Goal: Transaction & Acquisition: Purchase product/service

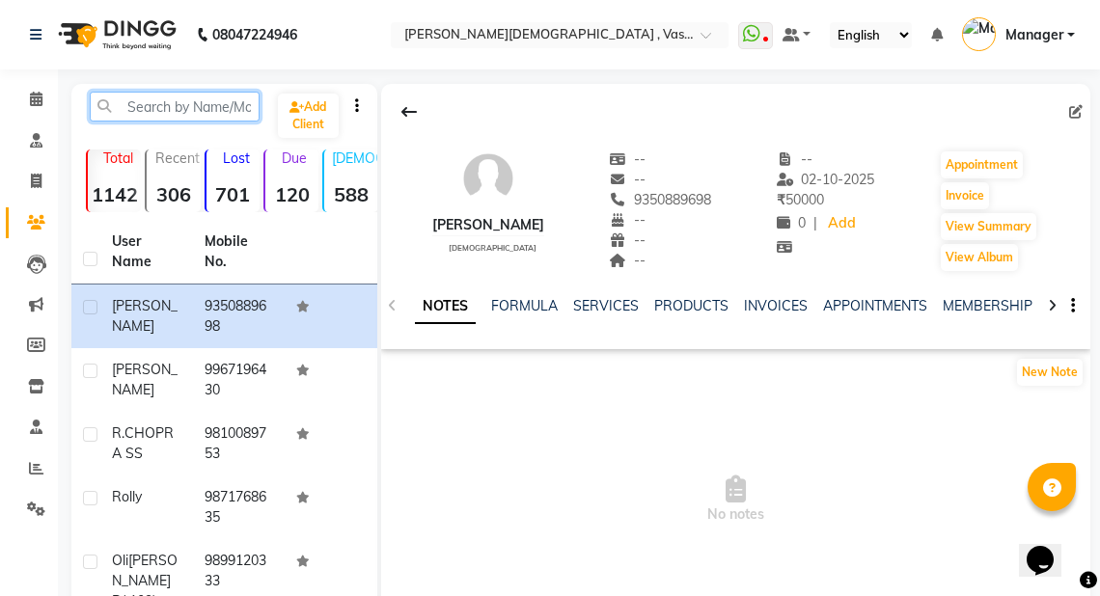
click at [211, 107] on input "text" at bounding box center [175, 107] width 170 height 30
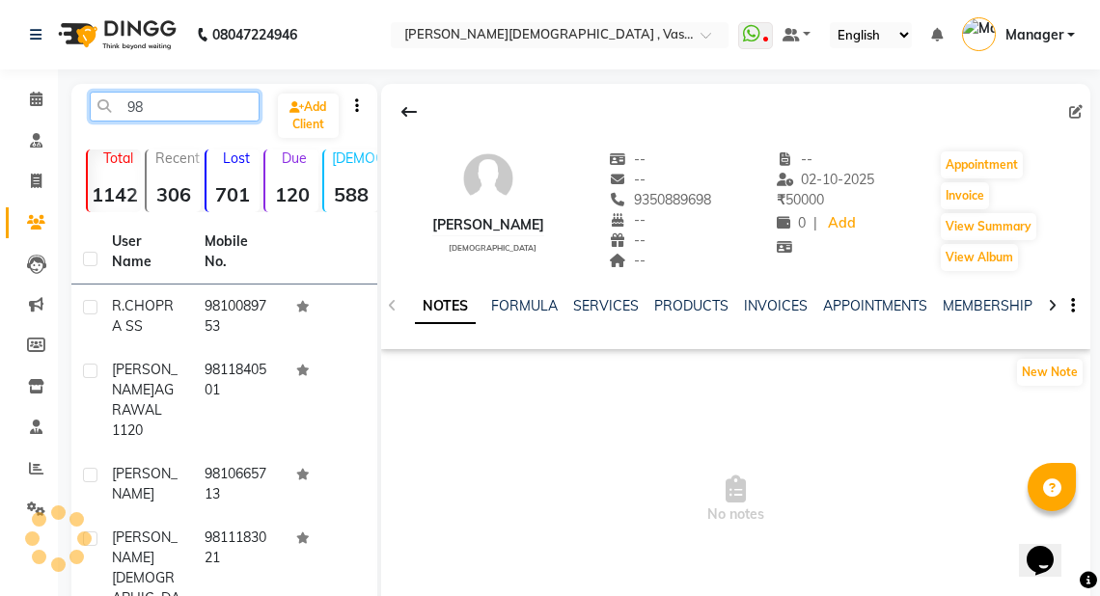
type input "9"
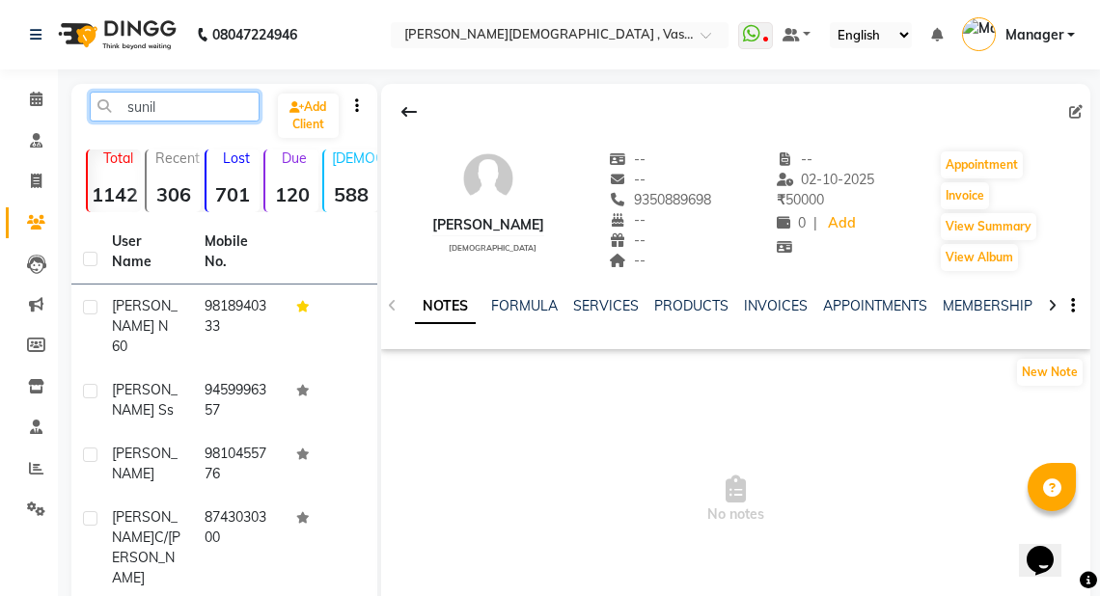
type input "sunil"
drag, startPoint x: 176, startPoint y: 109, endPoint x: 106, endPoint y: 124, distance: 71.0
click at [106, 124] on div "sunil Add Client" at bounding box center [224, 114] width 298 height 45
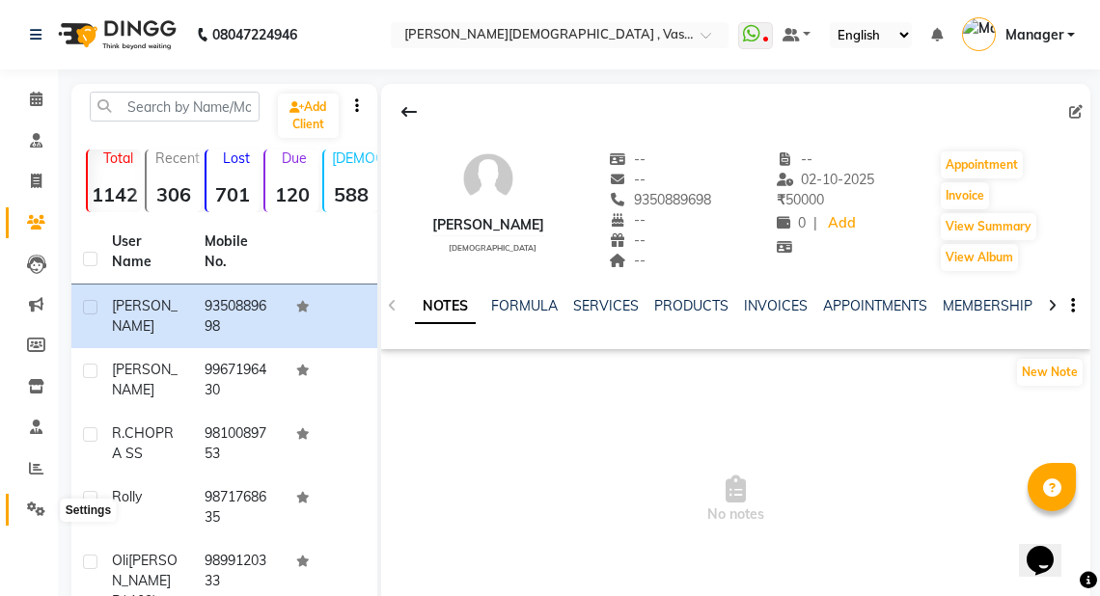
click at [31, 505] on icon at bounding box center [36, 509] width 18 height 14
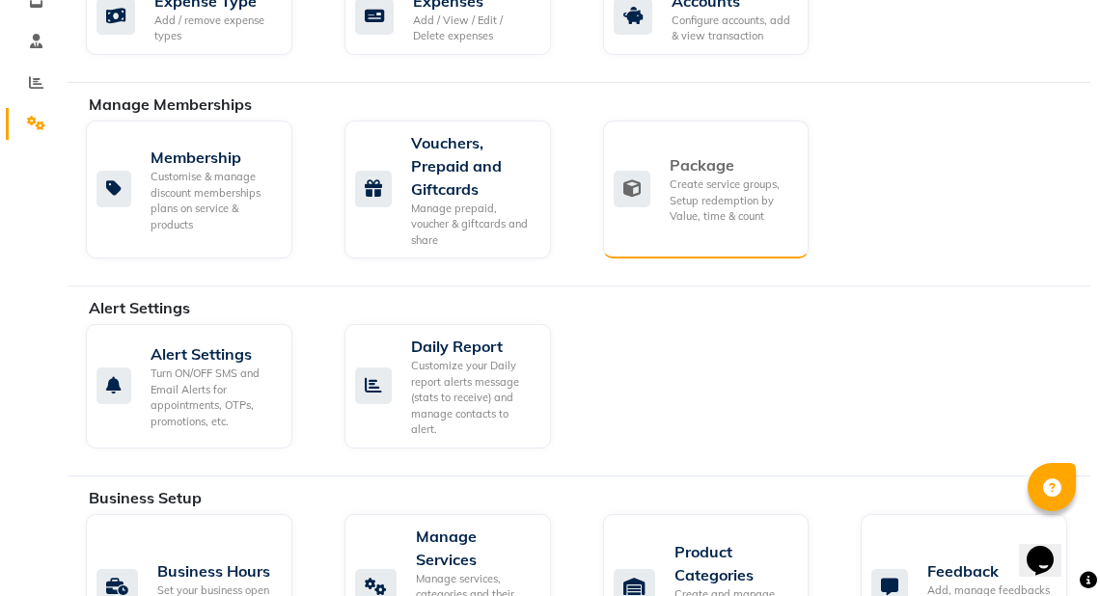
click at [717, 209] on div "Create service groups, Setup redemption by Value, time & count" at bounding box center [732, 201] width 124 height 48
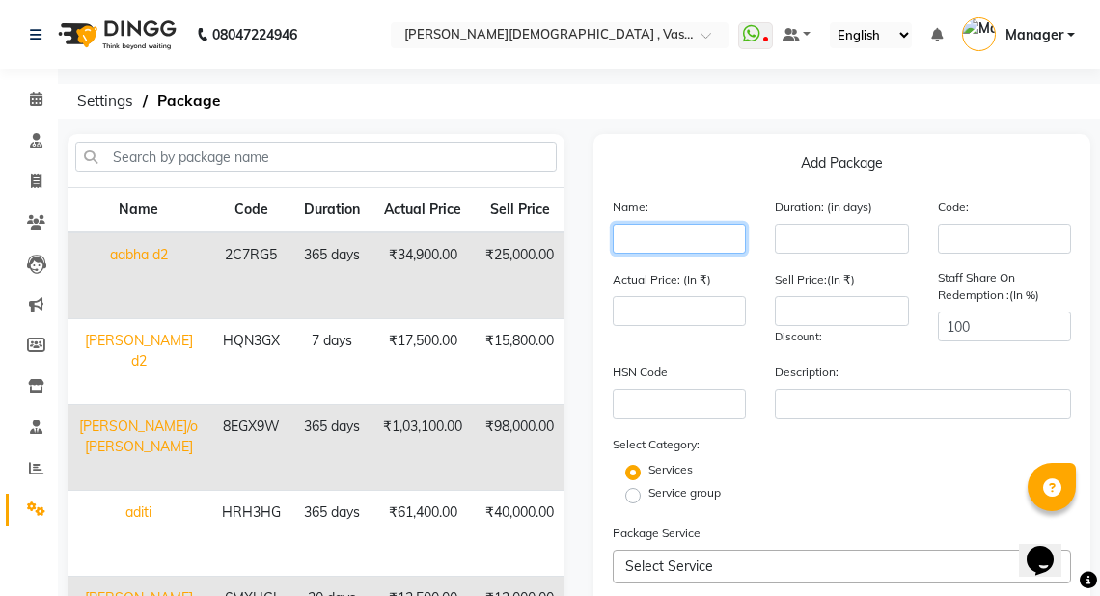
click at [661, 244] on input "text" at bounding box center [679, 239] width 133 height 30
click at [748, 333] on div "Actual Price: (In ₹)" at bounding box center [679, 307] width 162 height 77
click at [663, 244] on input "text" at bounding box center [679, 239] width 133 height 30
type input "[PERSON_NAME]"
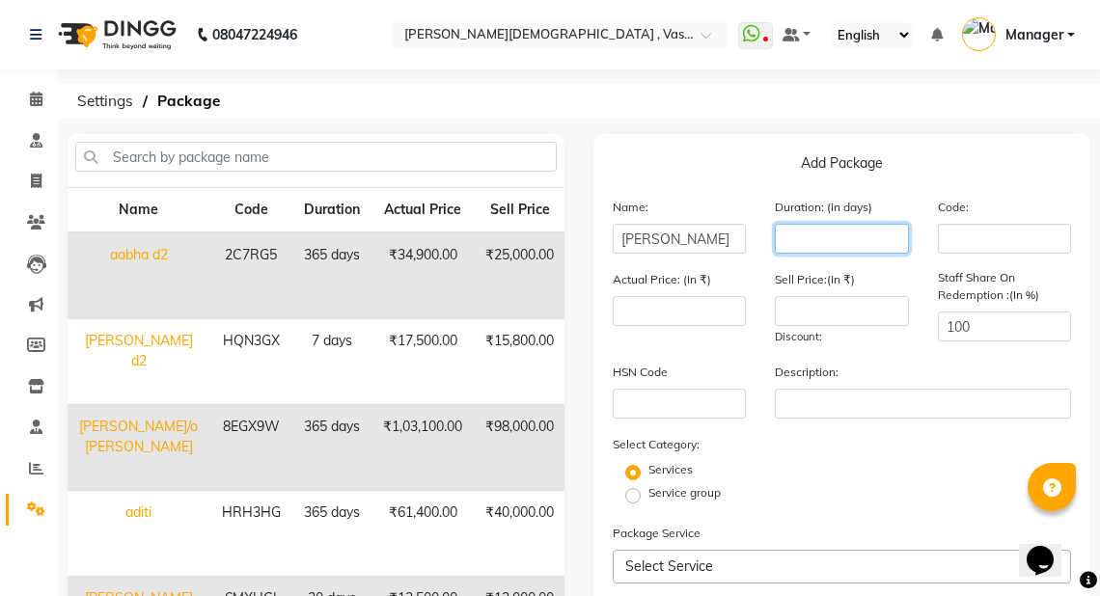
click at [818, 237] on input "number" at bounding box center [841, 239] width 133 height 30
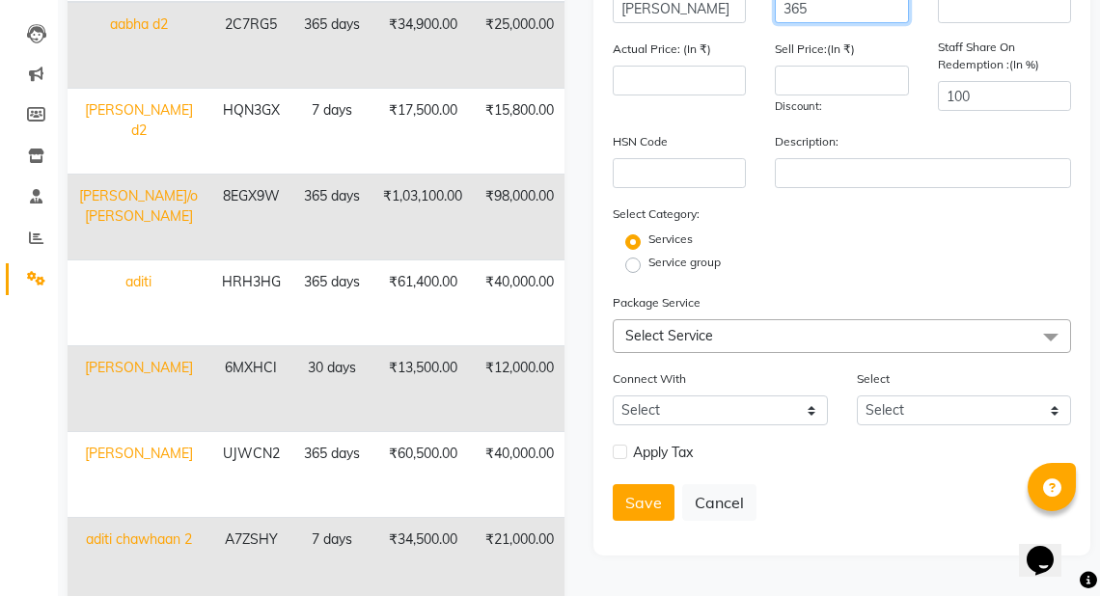
scroll to position [232, 0]
type input "365"
click at [715, 340] on span "Select Service" at bounding box center [842, 335] width 458 height 34
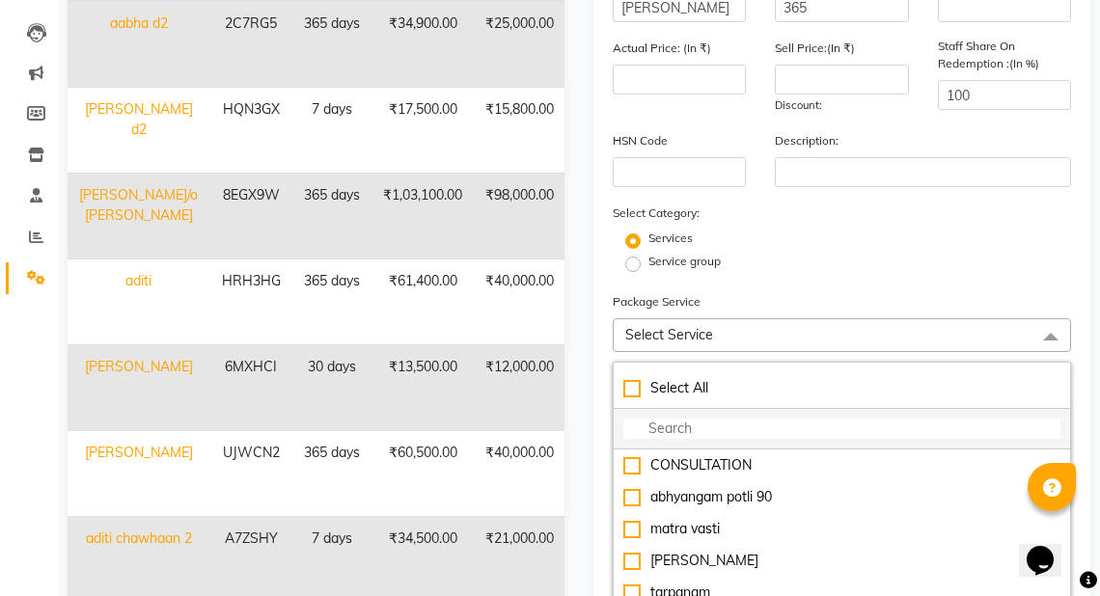
click at [694, 438] on input "multiselect-search" at bounding box center [841, 429] width 437 height 20
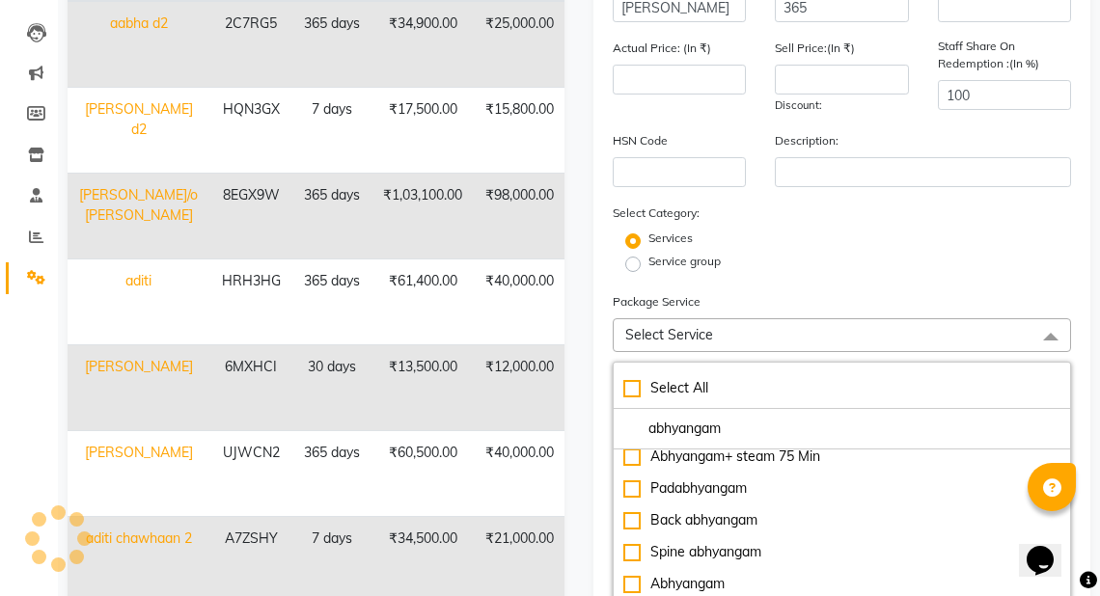
scroll to position [309, 0]
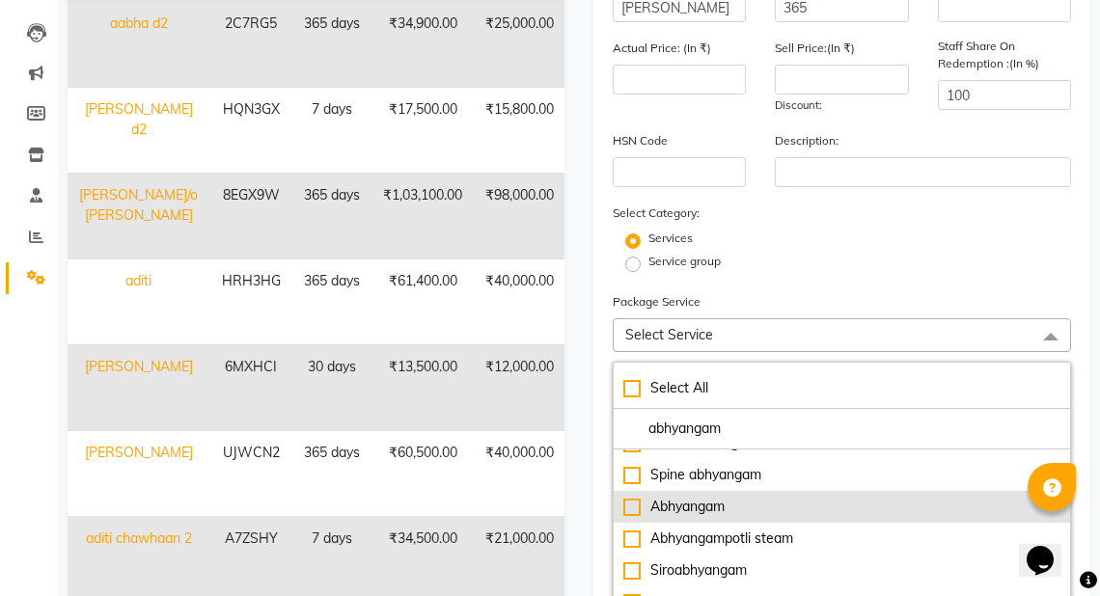
type input "abhyangam"
click at [695, 517] on div "Abhyangam" at bounding box center [841, 507] width 437 height 20
type input "1800"
checkbox input "true"
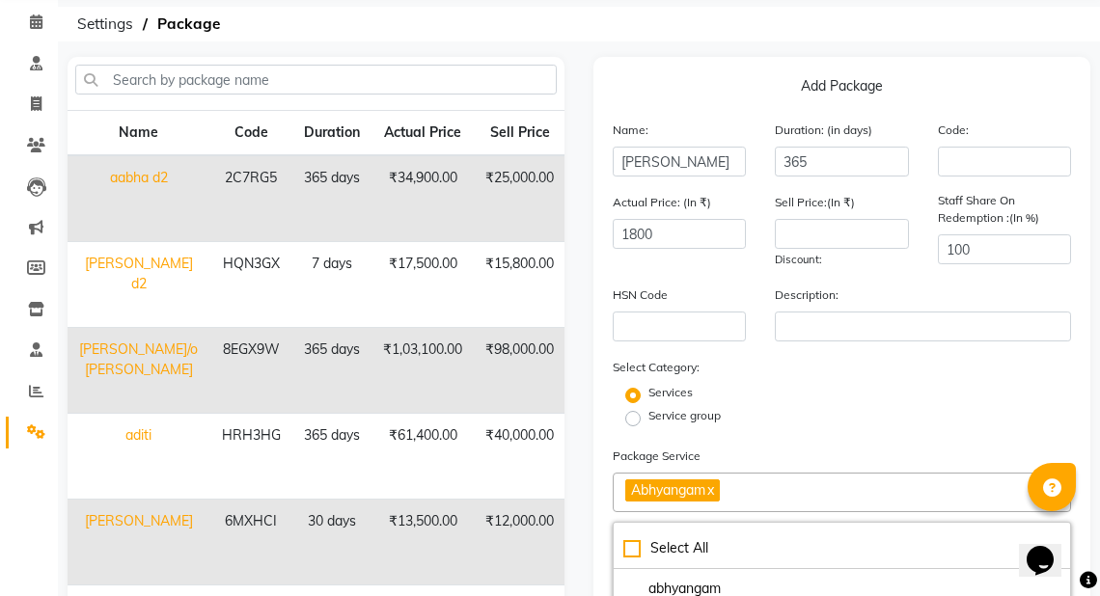
scroll to position [154, 0]
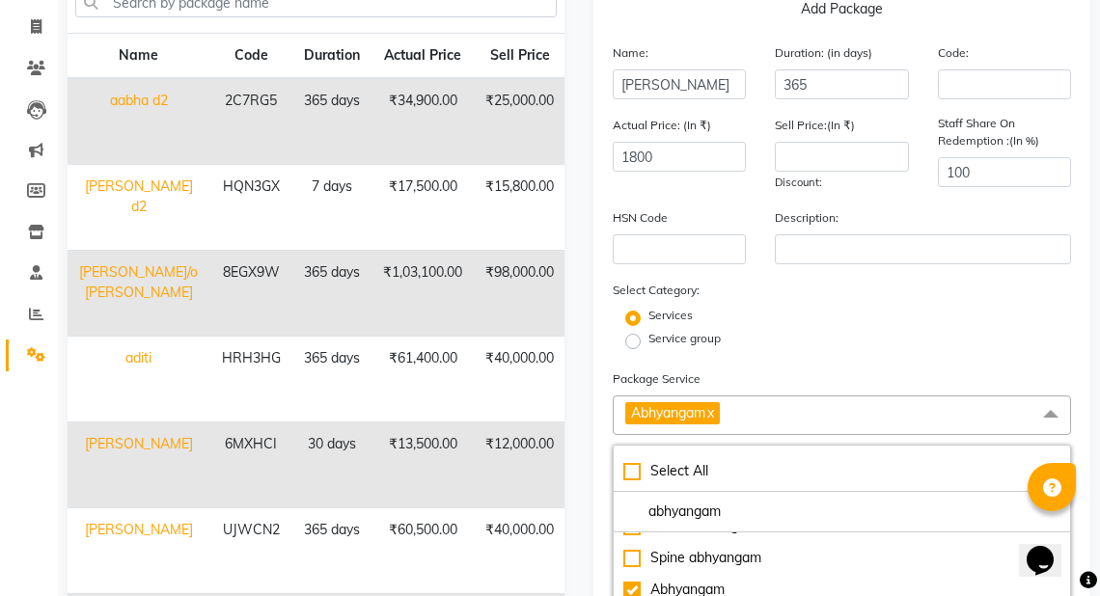
click at [894, 425] on span "Abhyangam x" at bounding box center [842, 416] width 458 height 40
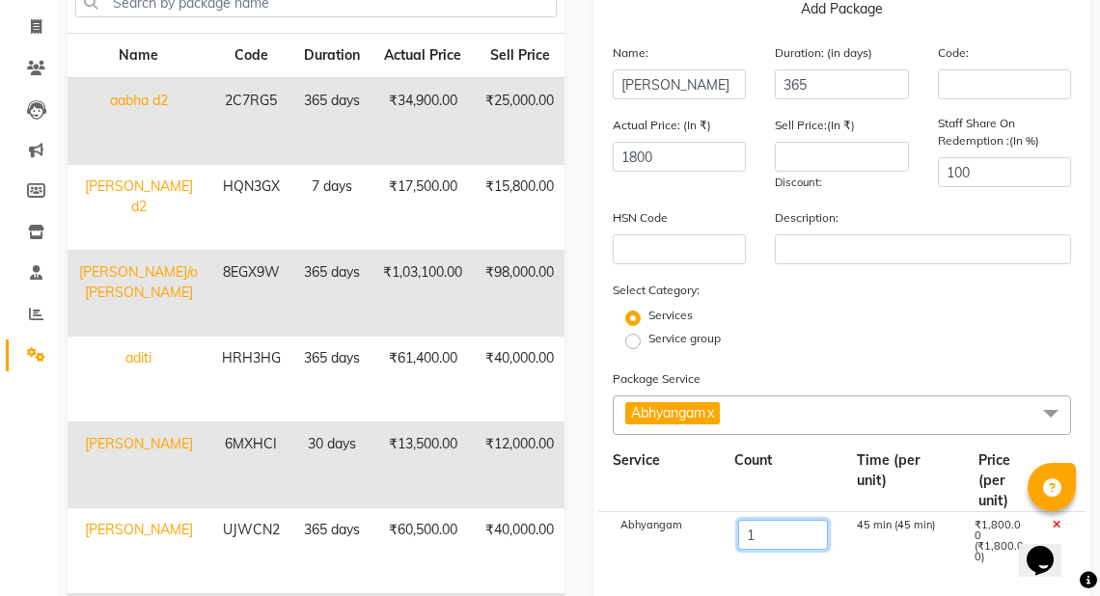
click at [762, 540] on input "1" at bounding box center [782, 535] width 89 height 30
type input "18"
type input "32400"
click at [803, 345] on div "Service group" at bounding box center [841, 341] width 487 height 23
click at [816, 164] on input "number" at bounding box center [841, 157] width 133 height 30
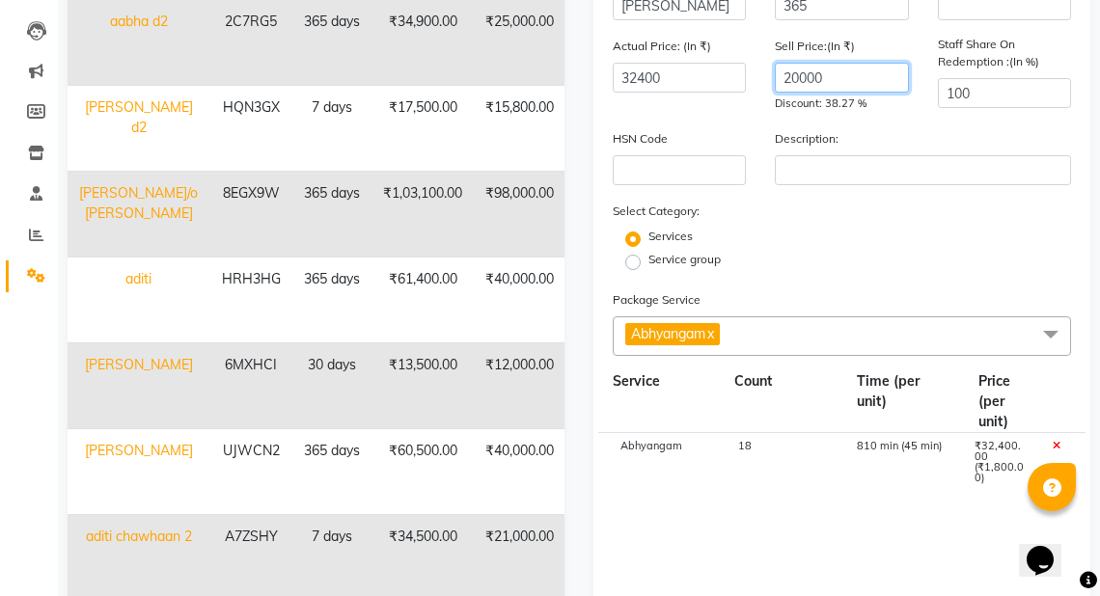
scroll to position [540, 0]
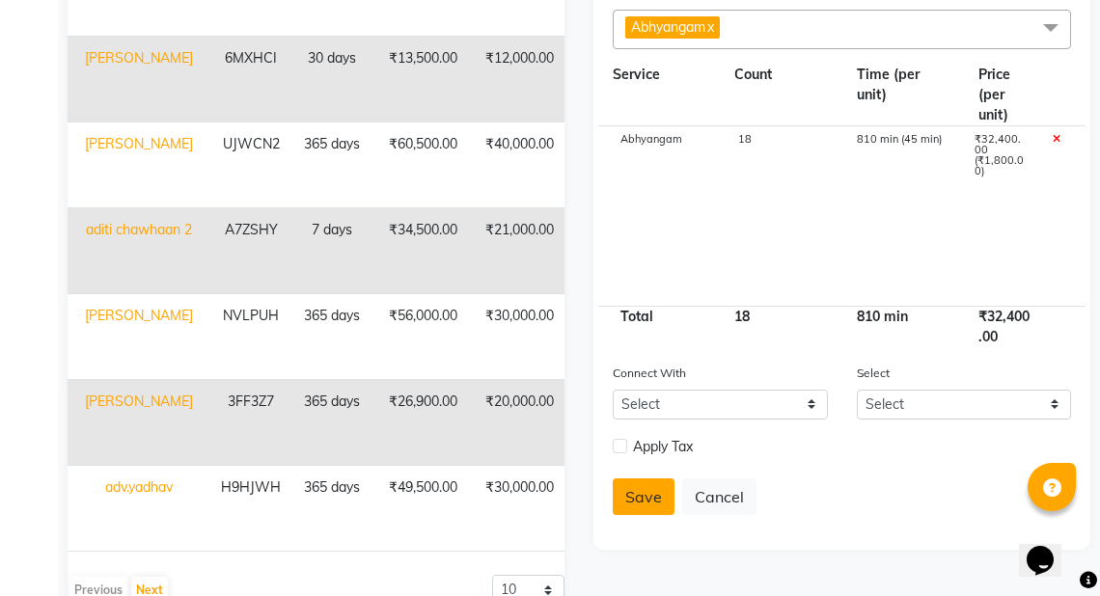
type input "20000"
click at [633, 499] on button "Save" at bounding box center [644, 497] width 62 height 37
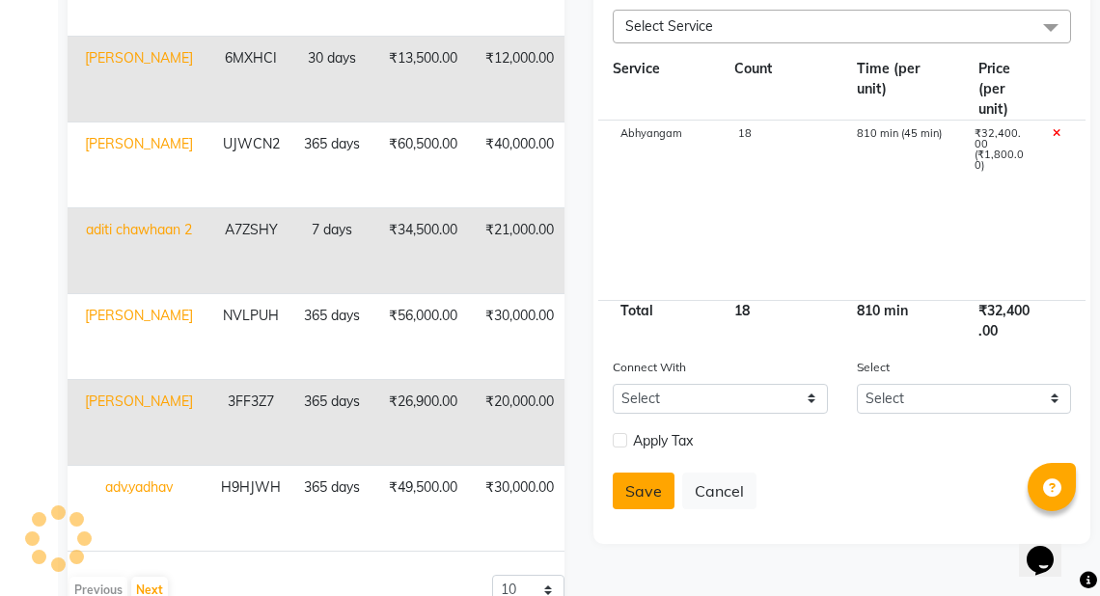
select select
checkbox input "false"
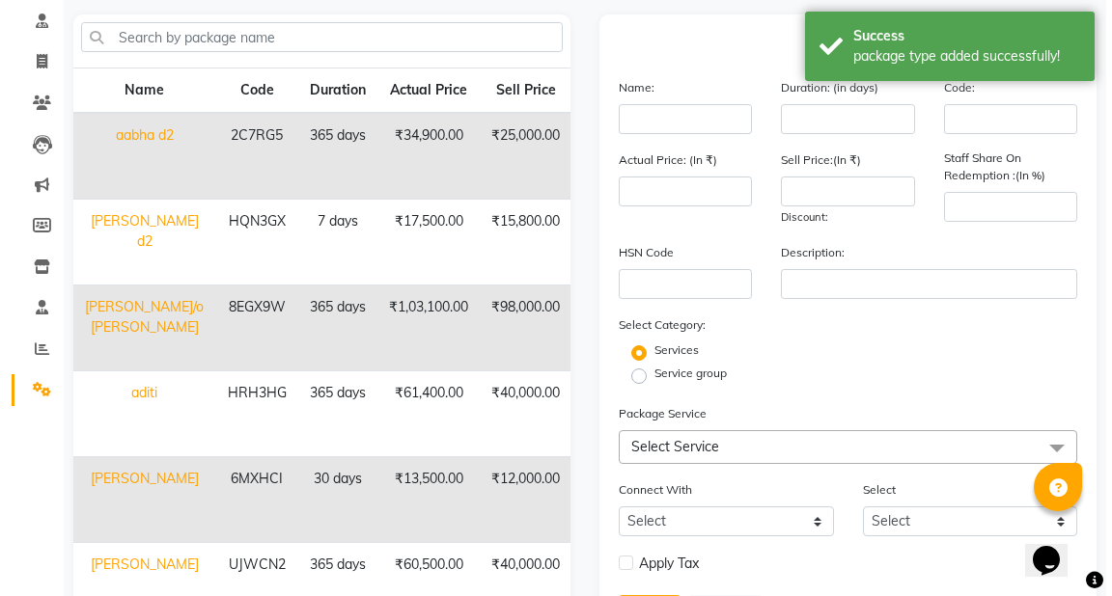
scroll to position [0, 0]
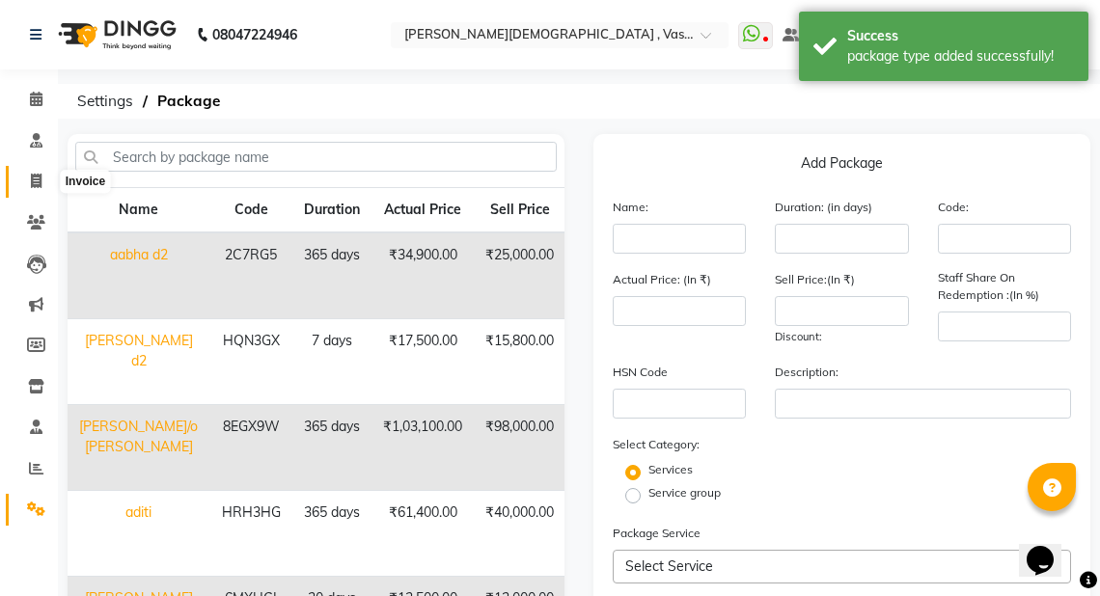
click at [38, 183] on icon at bounding box center [36, 181] width 11 height 14
select select "service"
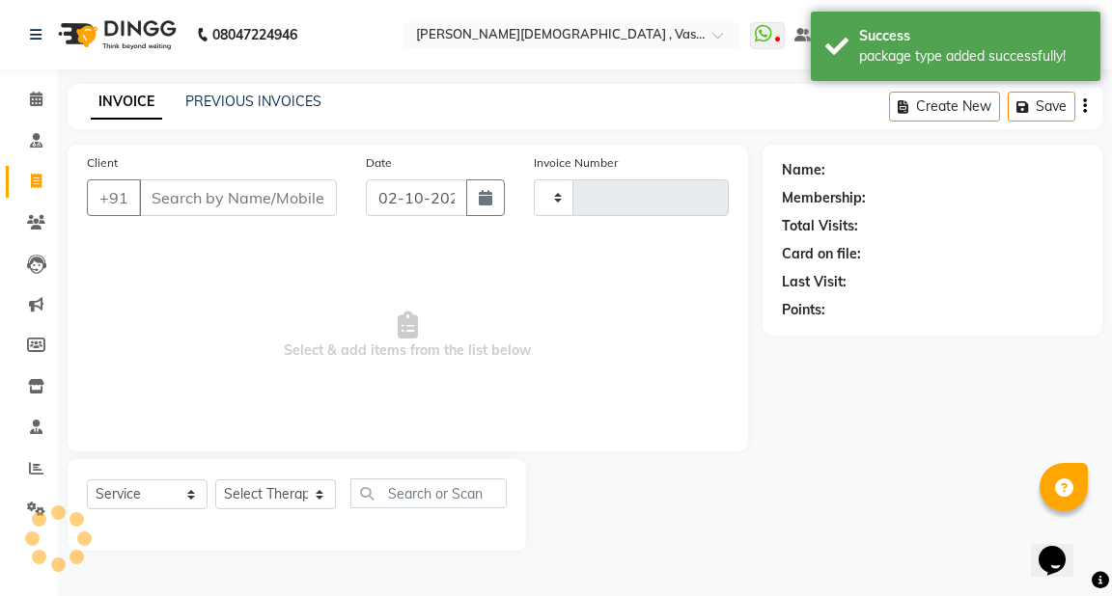
type input "3227"
select select "5571"
click at [205, 204] on input "Client" at bounding box center [238, 197] width 198 height 37
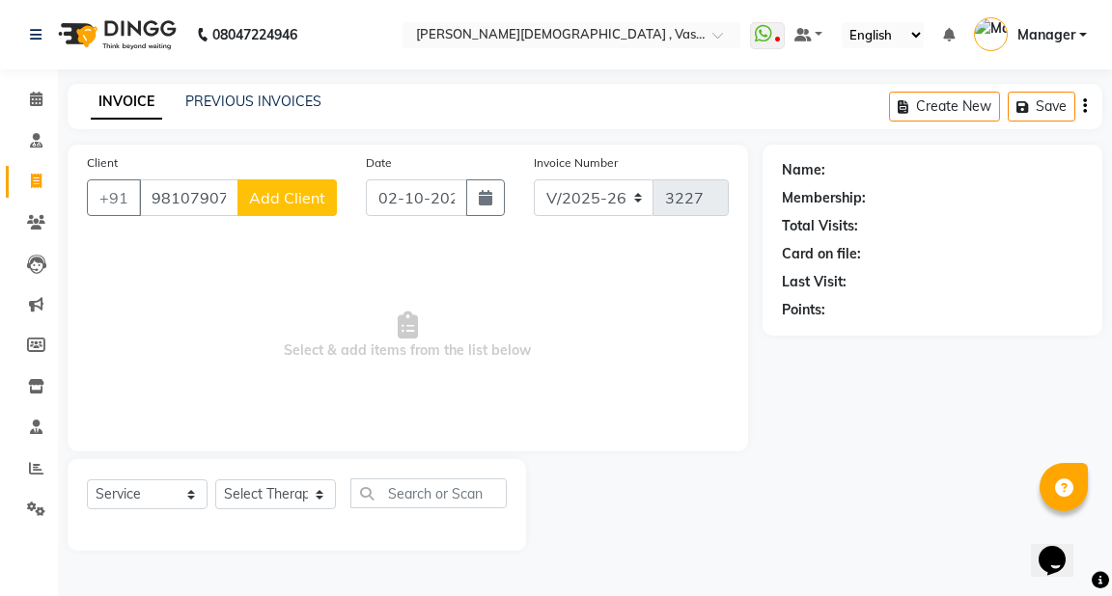
type input "9810790777"
click at [307, 202] on span "Add Client" at bounding box center [287, 197] width 76 height 19
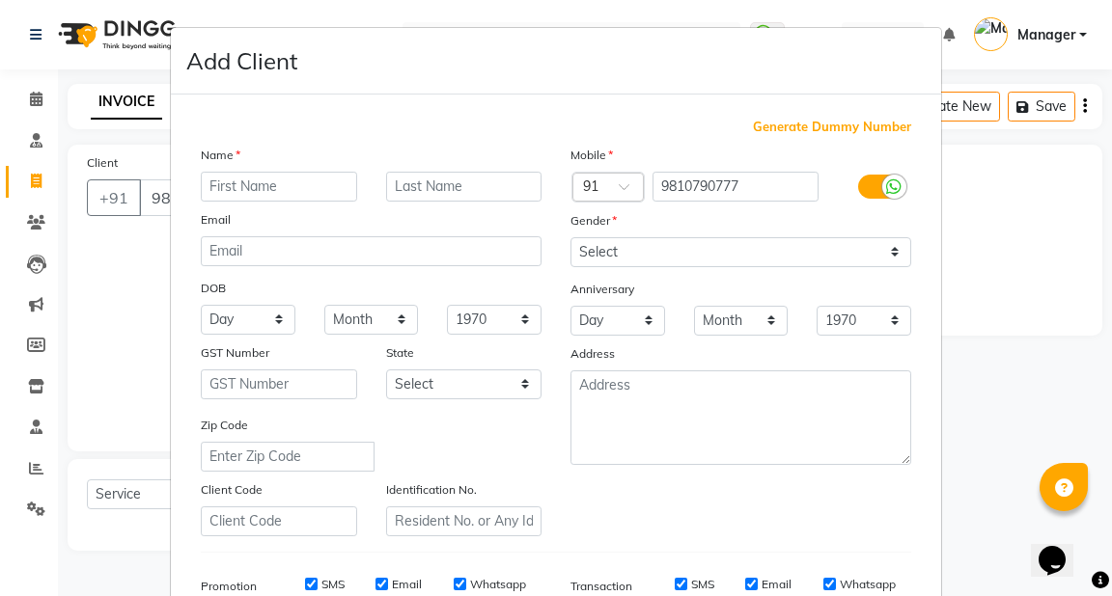
click at [274, 188] on input "text" at bounding box center [279, 187] width 156 height 30
type input "r"
type input "[PERSON_NAME]"
click at [448, 190] on input "text" at bounding box center [464, 187] width 156 height 30
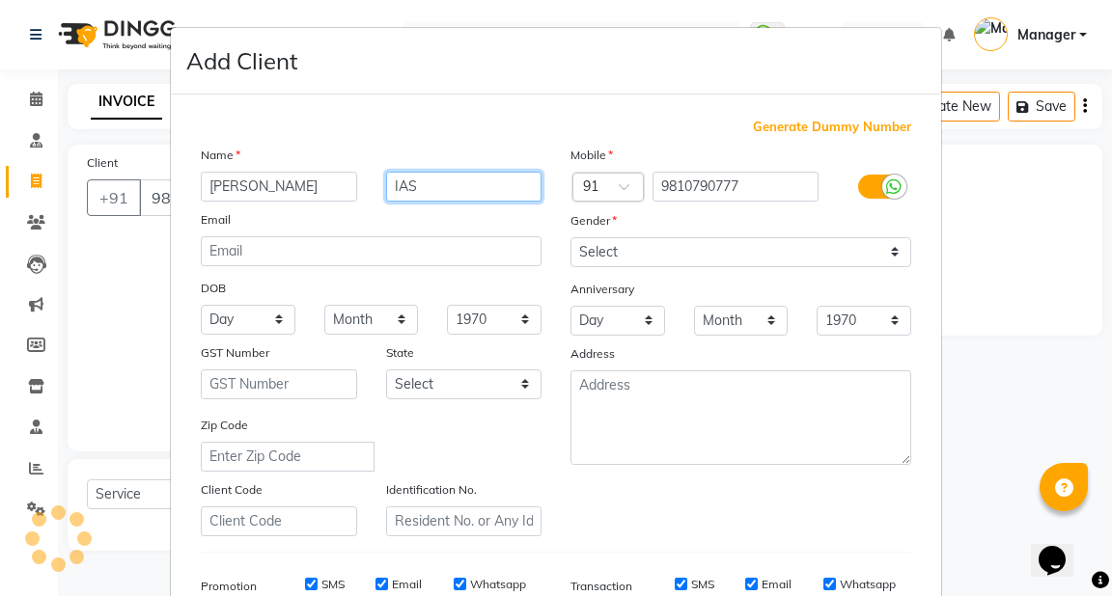
type input "IAS"
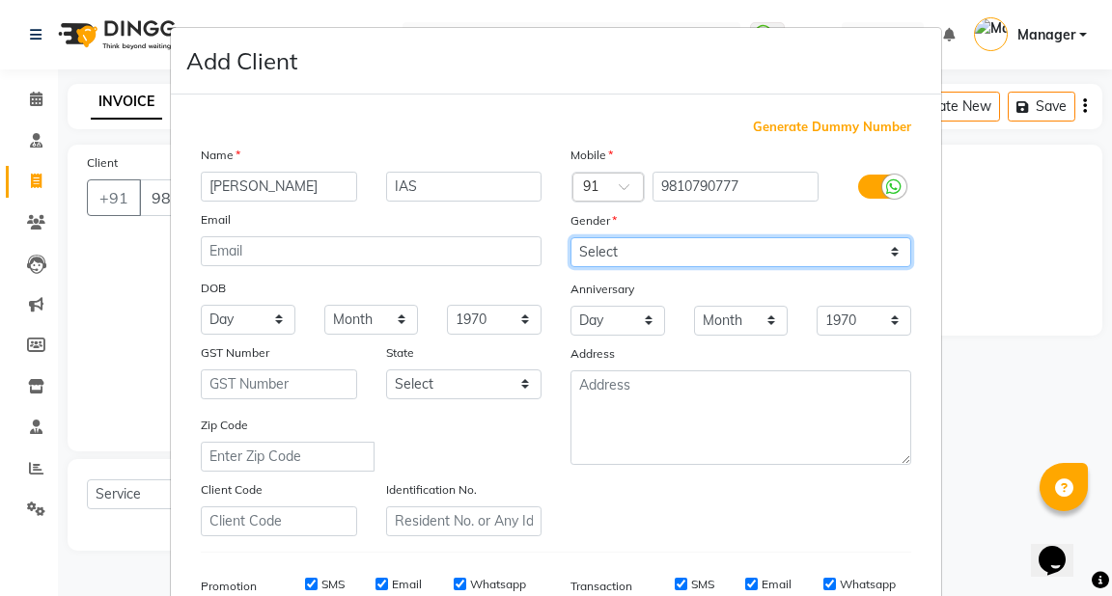
click at [592, 255] on select "Select [DEMOGRAPHIC_DATA] [DEMOGRAPHIC_DATA] Other Prefer Not To Say" at bounding box center [740, 252] width 341 height 30
select select "[DEMOGRAPHIC_DATA]"
click at [570, 238] on select "Select [DEMOGRAPHIC_DATA] [DEMOGRAPHIC_DATA] Other Prefer Not To Say" at bounding box center [740, 252] width 341 height 30
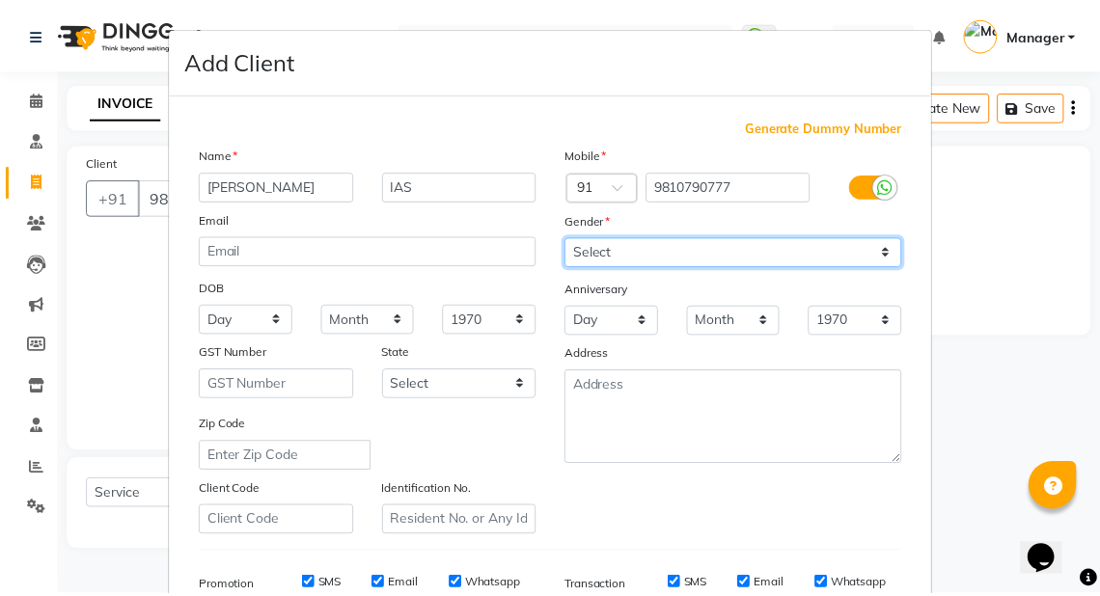
scroll to position [303, 0]
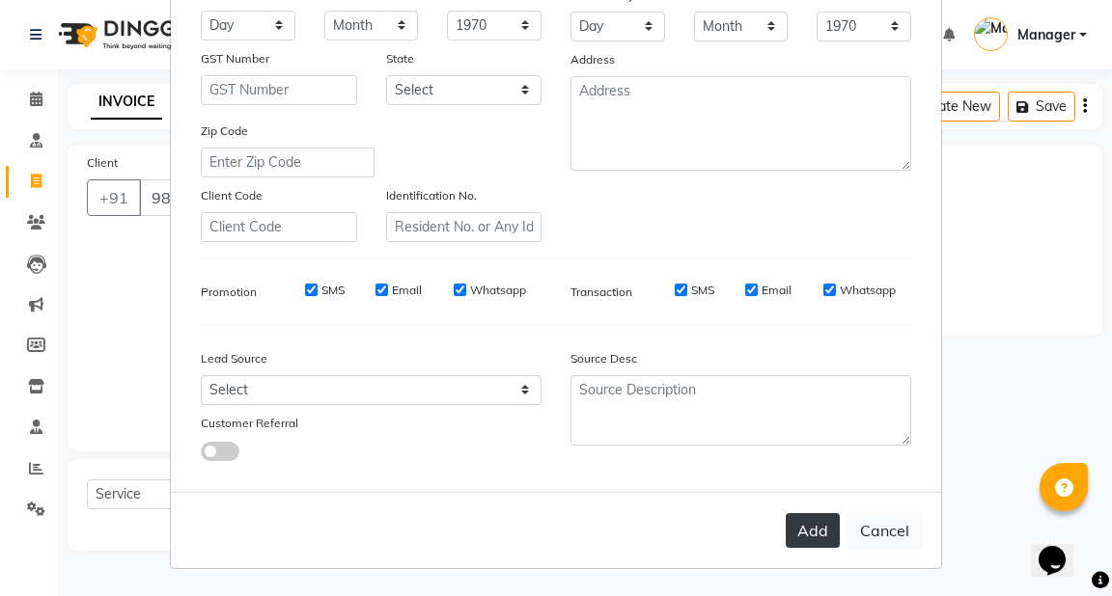
click at [797, 532] on button "Add" at bounding box center [813, 530] width 54 height 35
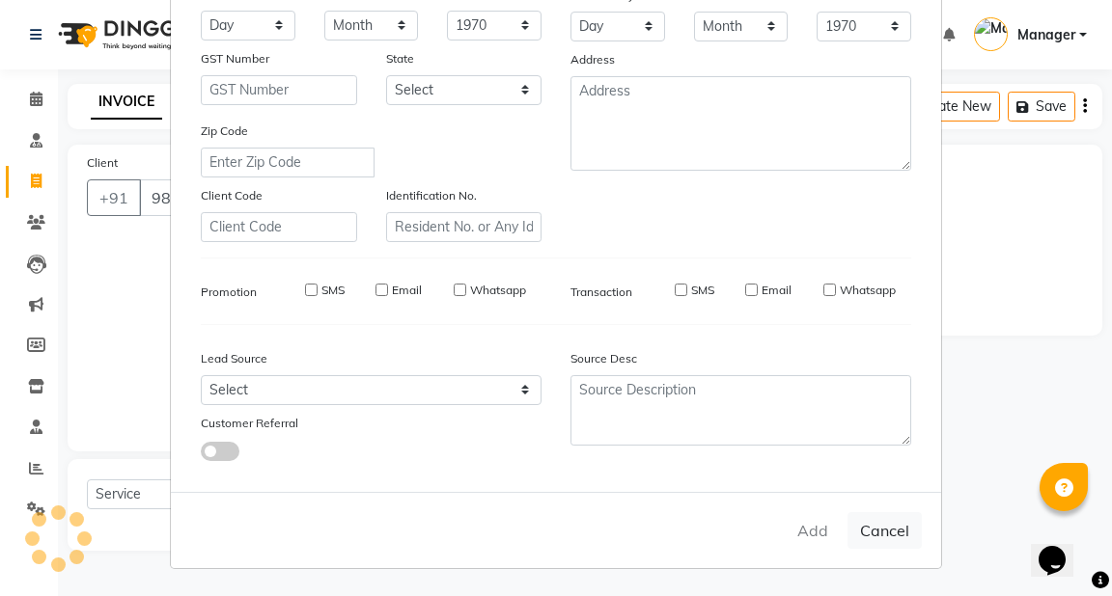
select select
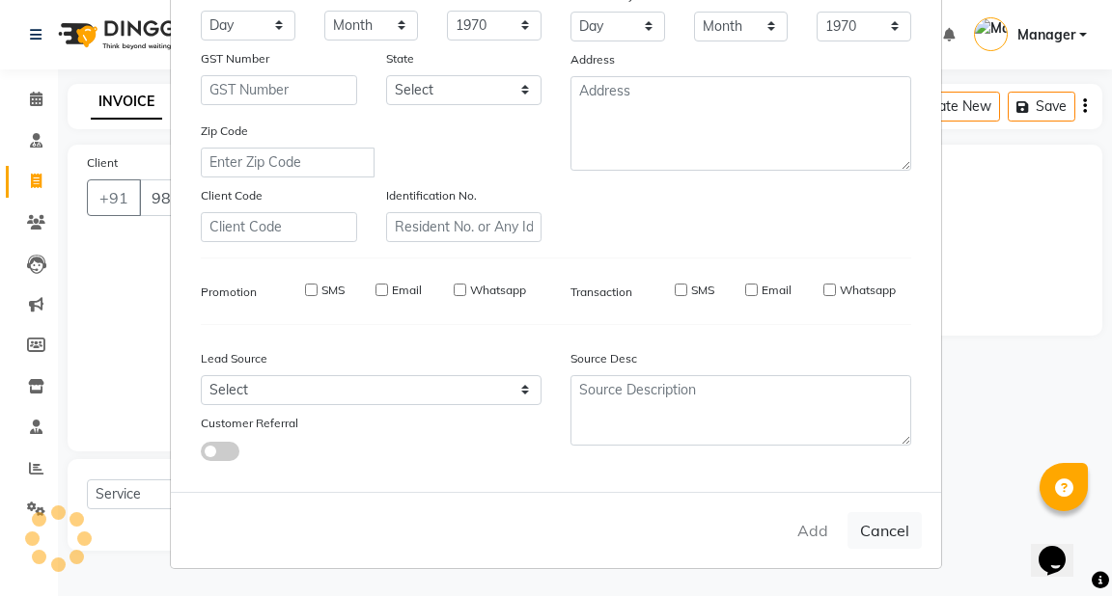
select select
checkbox input "false"
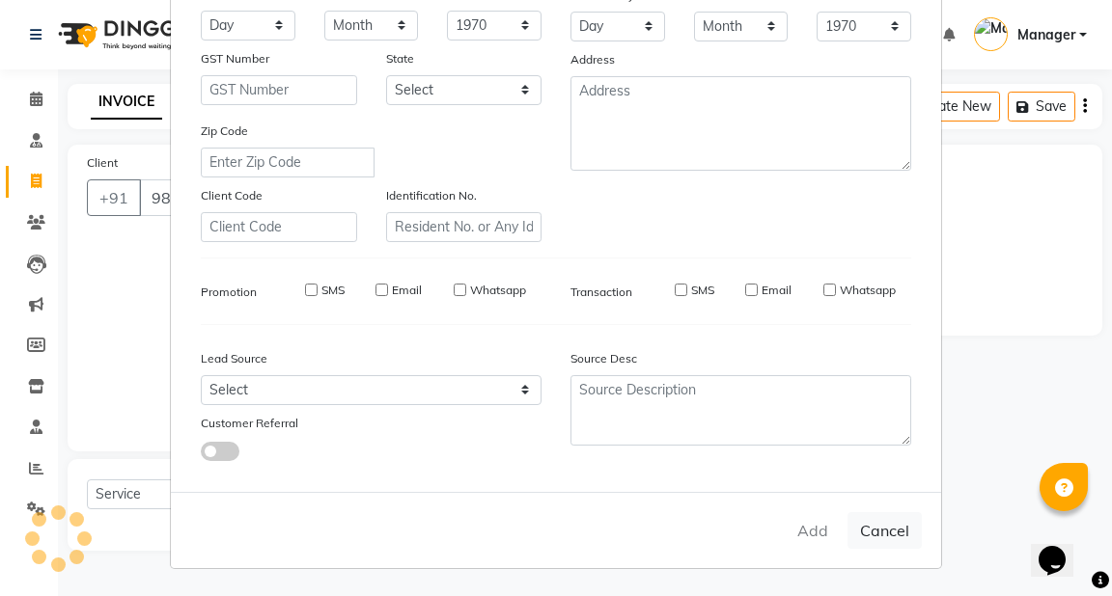
checkbox input "false"
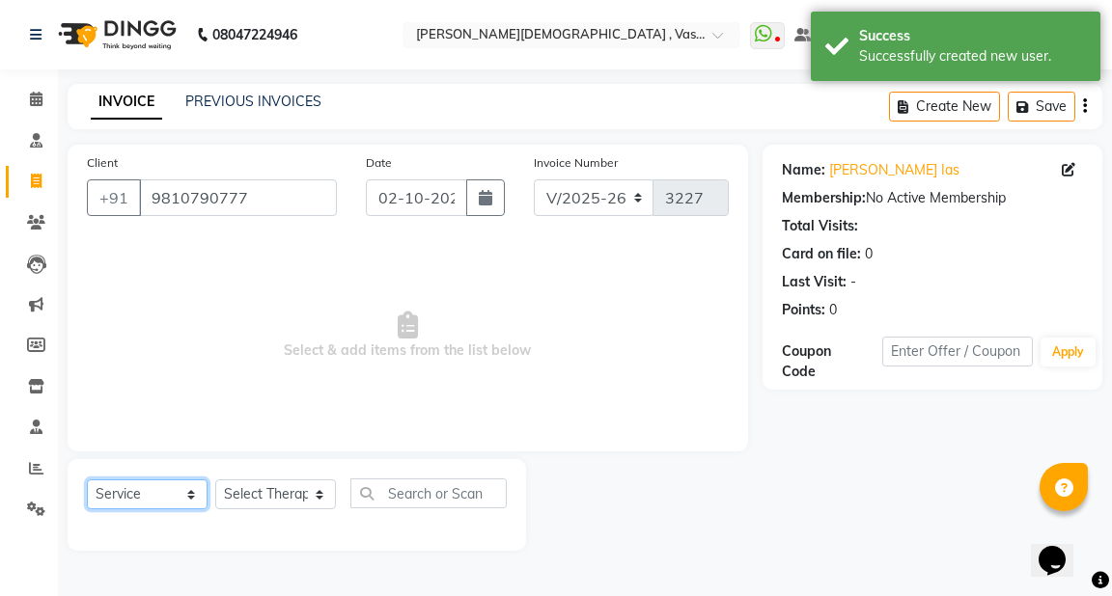
click at [139, 506] on select "Select Service Product Membership Package Voucher Prepaid Gift Card" at bounding box center [147, 495] width 121 height 30
select select "package"
click at [87, 481] on select "Select Service Product Membership Package Voucher Prepaid Gift Card" at bounding box center [147, 495] width 121 height 30
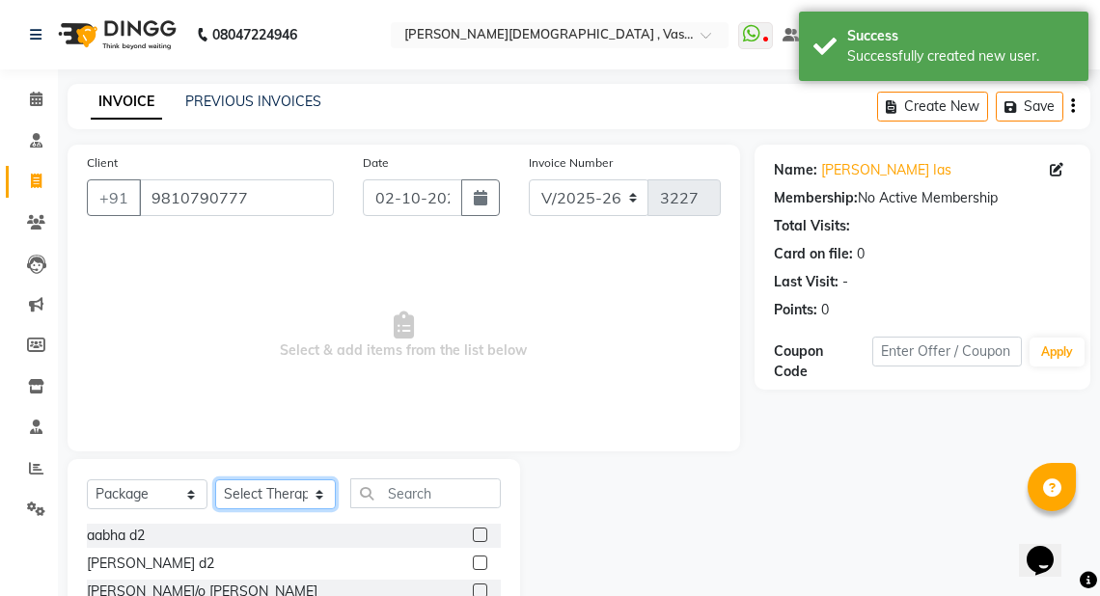
click at [244, 497] on select "Select Therapist [PERSON_NAME] V [PERSON_NAME] [PERSON_NAME] A K [PERSON_NAME] …" at bounding box center [275, 495] width 121 height 30
select select "38480"
click at [215, 481] on select "Select Therapist [PERSON_NAME] V [PERSON_NAME] [PERSON_NAME] A K [PERSON_NAME] …" at bounding box center [275, 495] width 121 height 30
click at [393, 497] on input "text" at bounding box center [425, 494] width 151 height 30
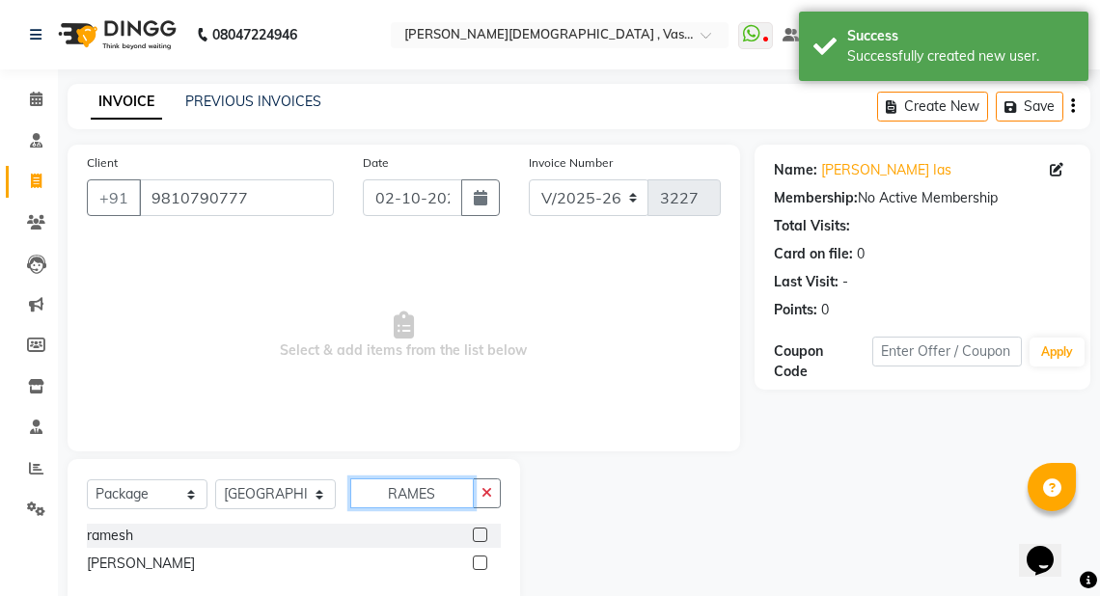
type input "RAMES"
click at [483, 565] on label at bounding box center [480, 563] width 14 height 14
click at [483, 565] on input "checkbox" at bounding box center [479, 564] width 13 height 13
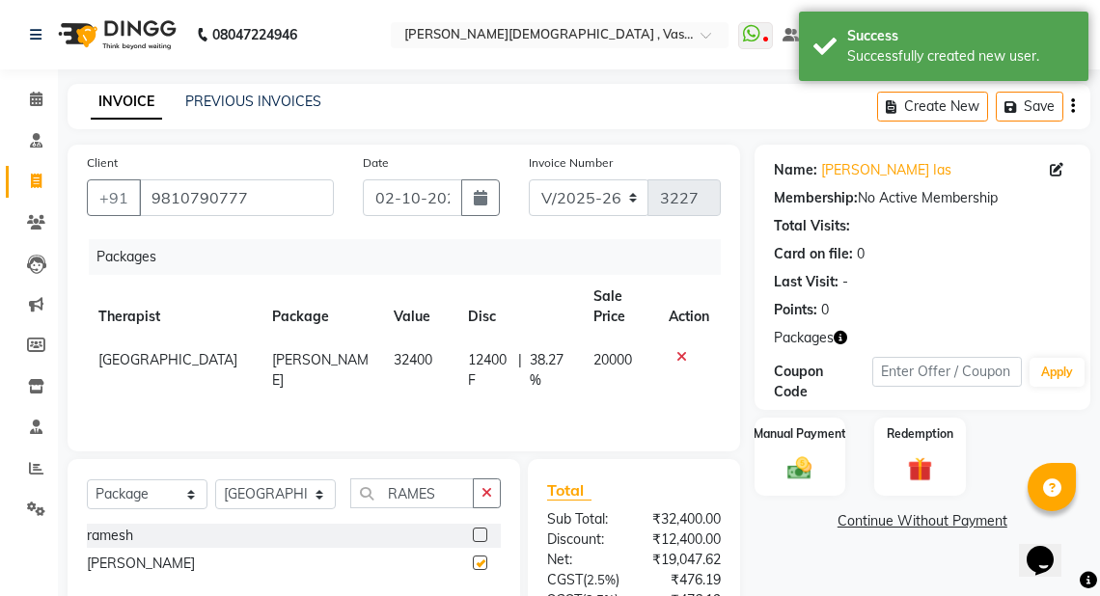
checkbox input "false"
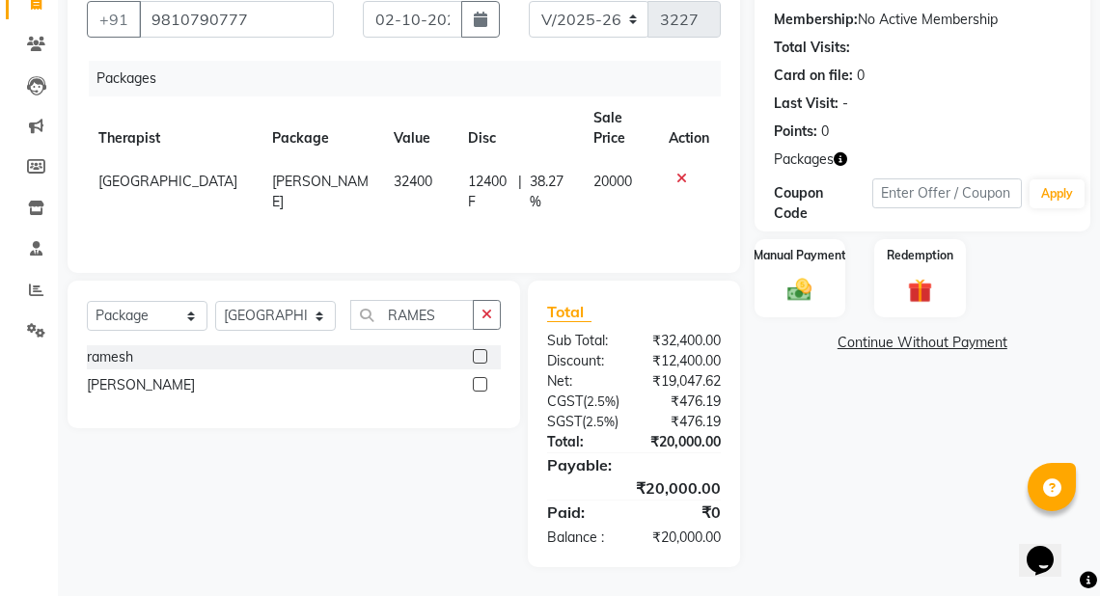
scroll to position [219, 0]
click at [814, 276] on img at bounding box center [800, 290] width 41 height 29
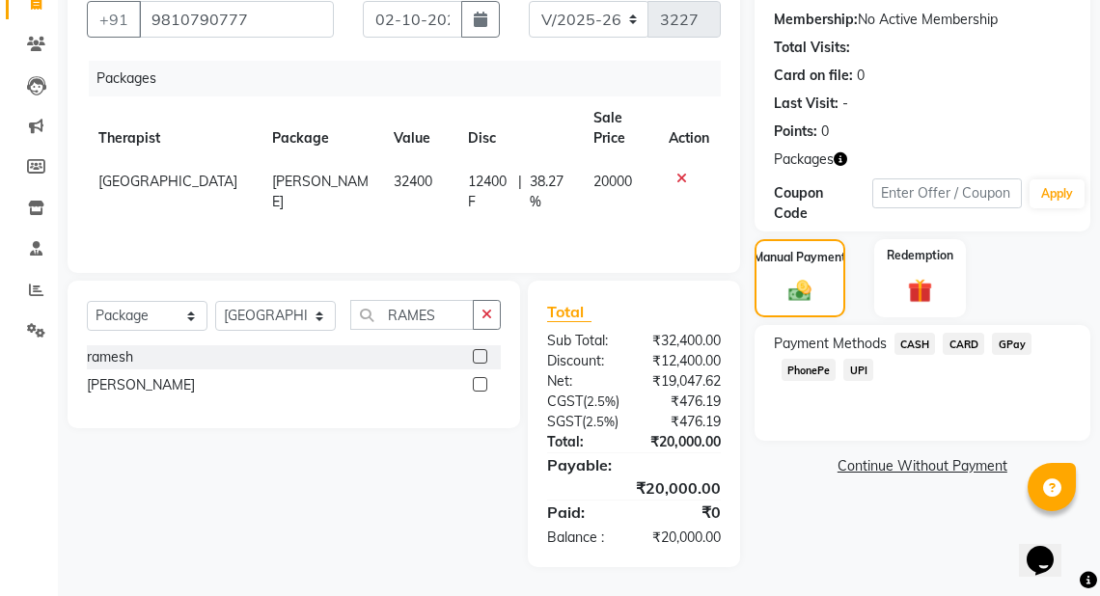
click at [914, 333] on span "CASH" at bounding box center [915, 344] width 41 height 22
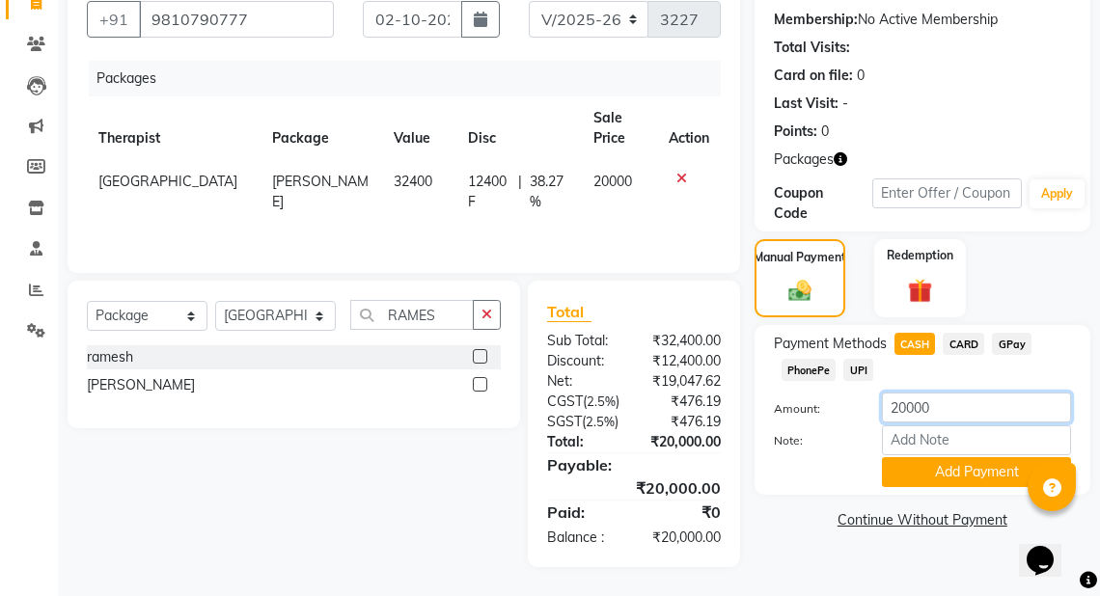
drag, startPoint x: 942, startPoint y: 368, endPoint x: 890, endPoint y: 371, distance: 52.2
click at [890, 393] on input "20000" at bounding box center [976, 408] width 189 height 30
type input "10000"
click at [972, 457] on button "Add Payment" at bounding box center [976, 472] width 189 height 30
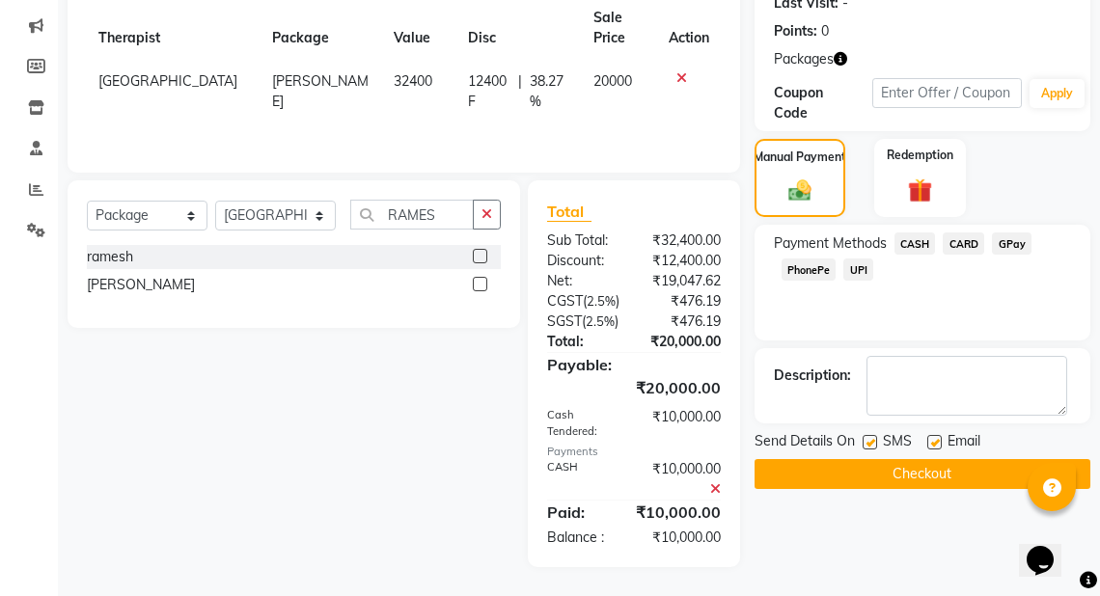
click at [915, 459] on button "Checkout" at bounding box center [923, 474] width 336 height 30
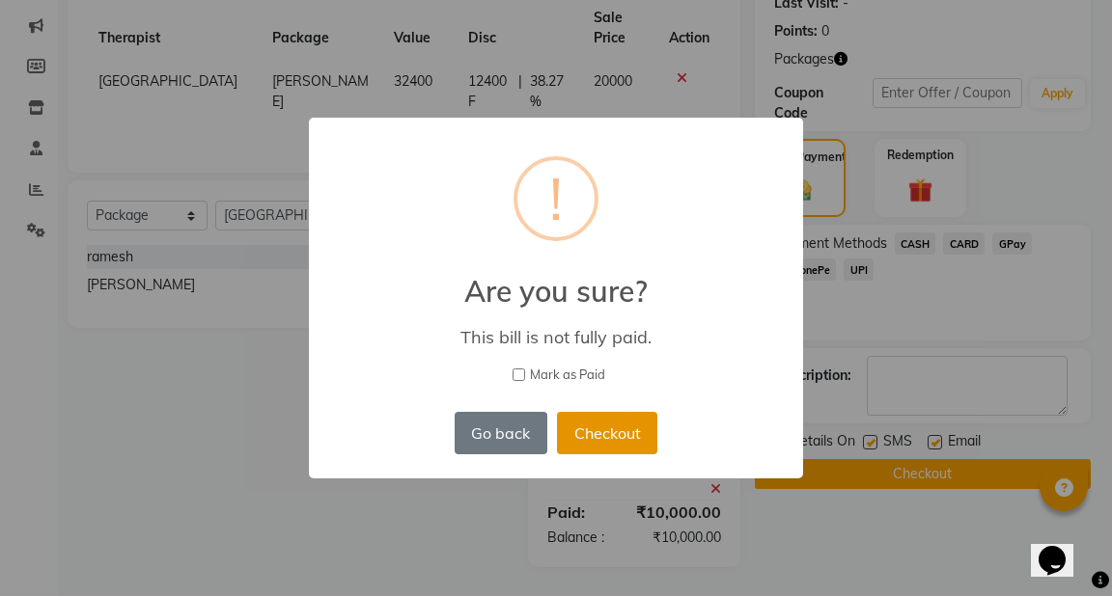
click at [612, 430] on button "Checkout" at bounding box center [607, 433] width 100 height 42
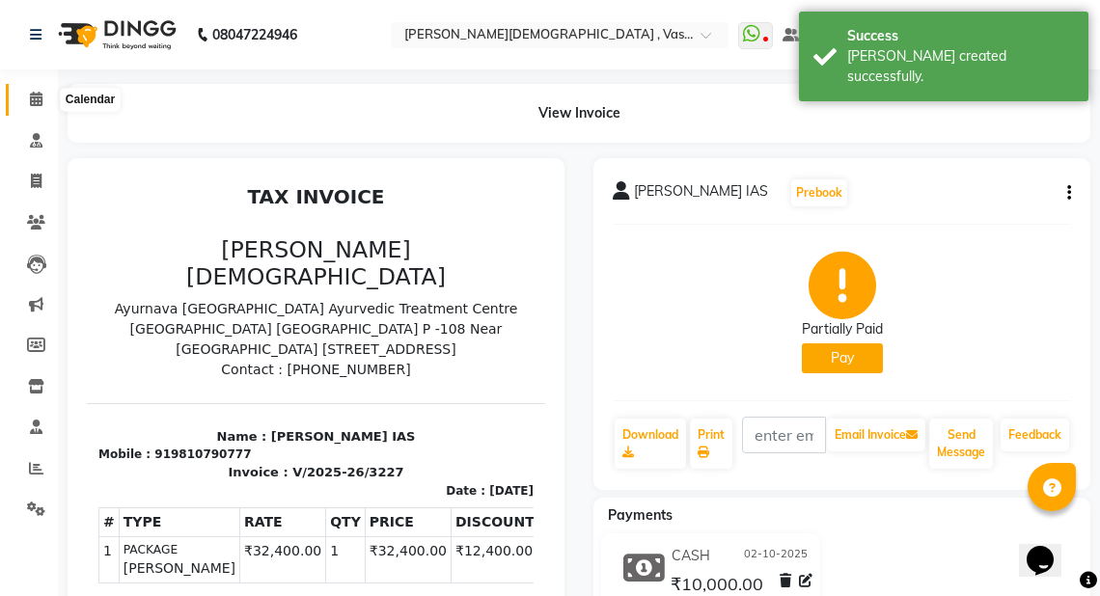
click at [38, 103] on icon at bounding box center [36, 99] width 13 height 14
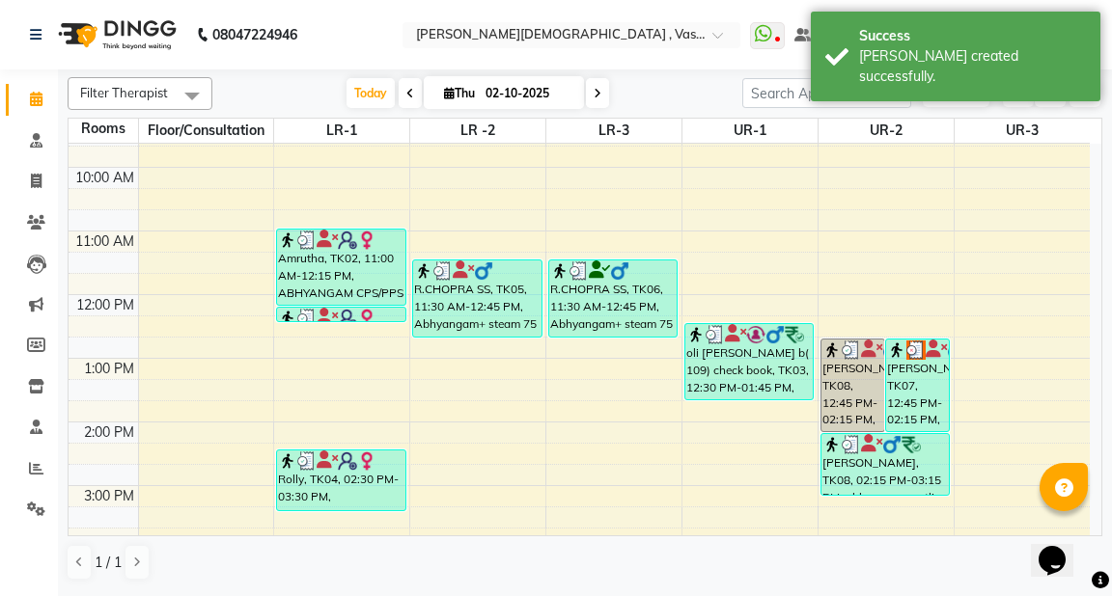
scroll to position [232, 0]
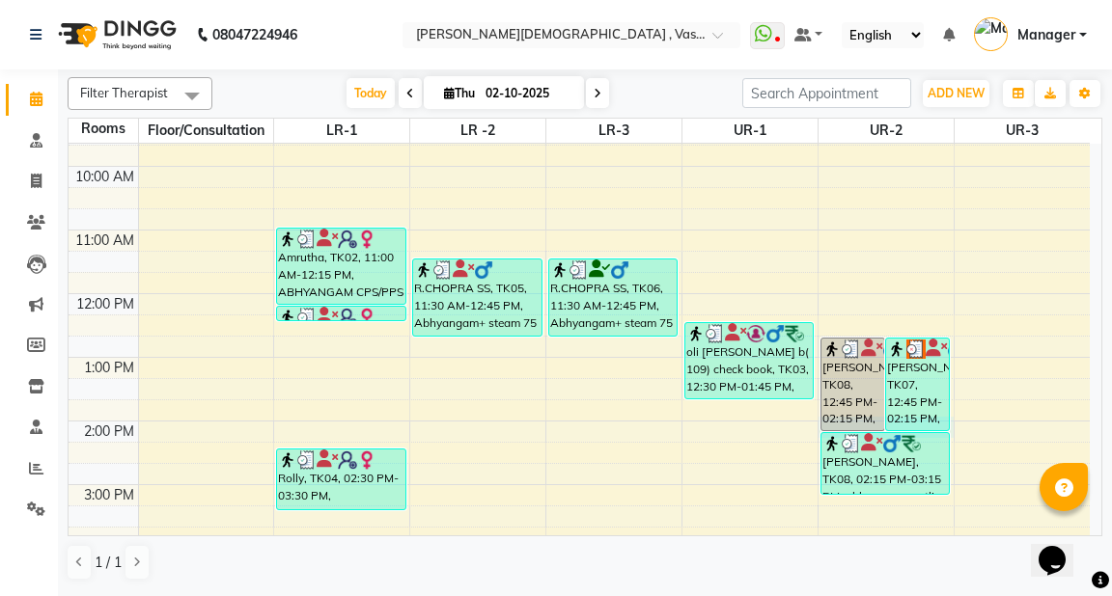
click at [950, 420] on div "6:00 AM 7:00 AM 8:00 AM 9:00 AM 10:00 AM 11:00 AM 12:00 PM 1:00 PM 2:00 PM 3:00…" at bounding box center [579, 389] width 1021 height 954
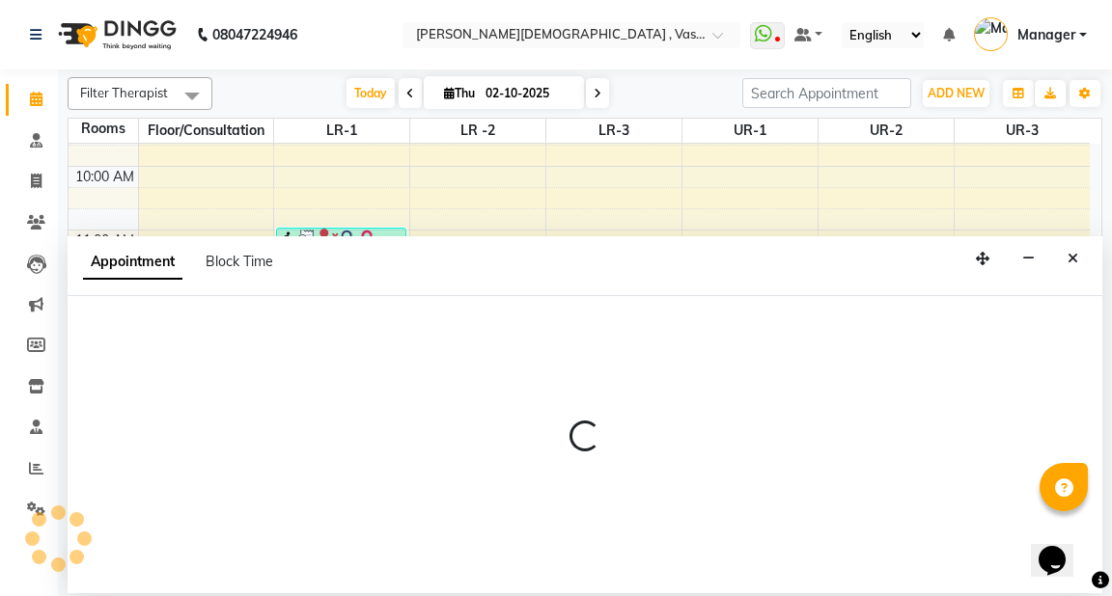
select select "840"
select select "tentative"
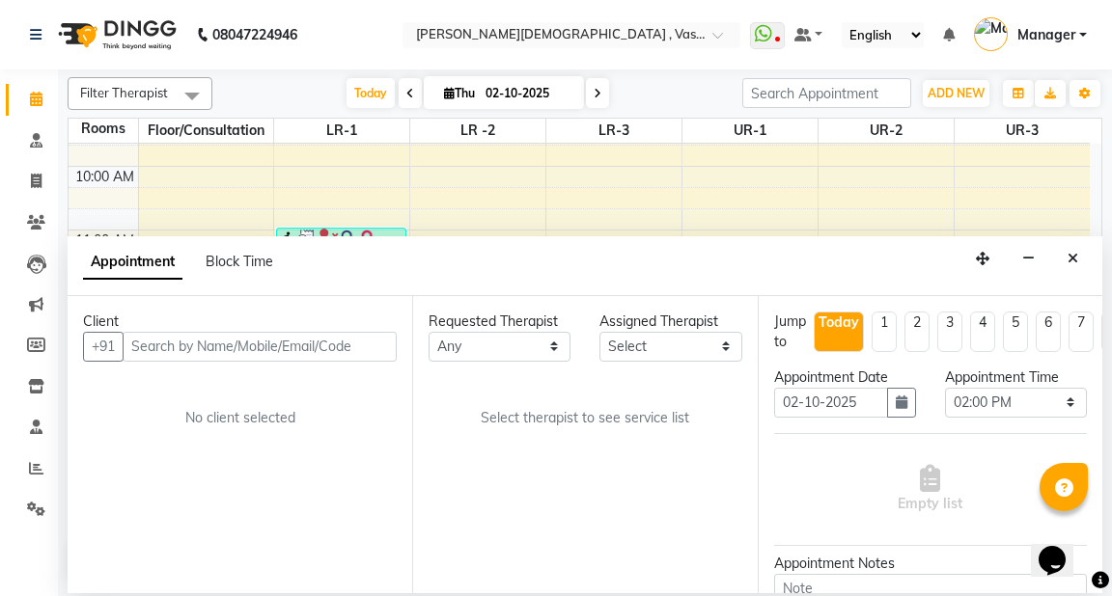
click at [274, 353] on input "text" at bounding box center [260, 347] width 274 height 30
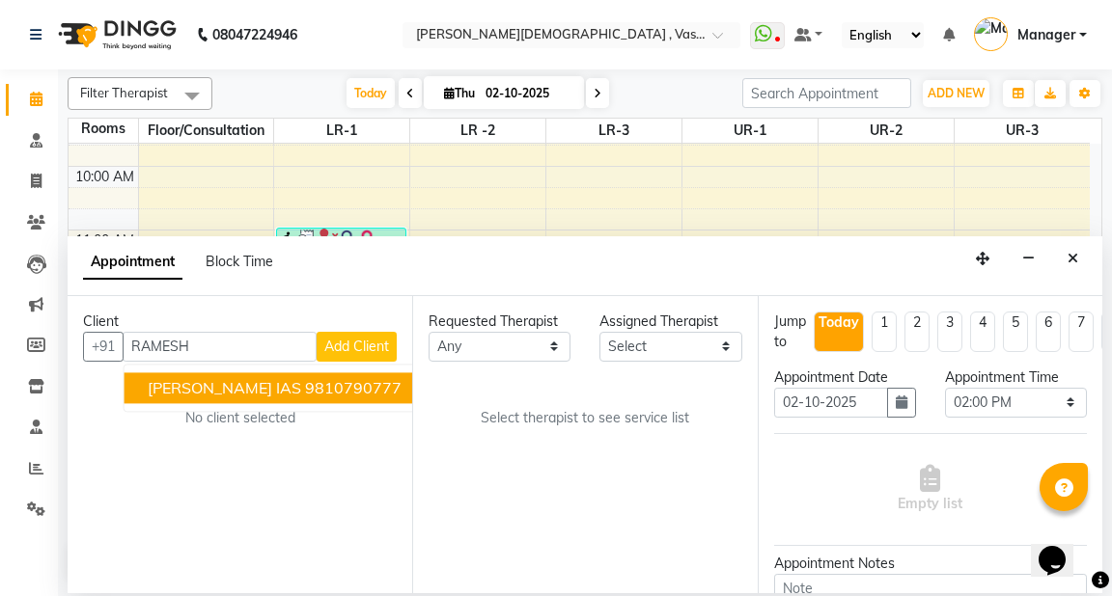
click at [310, 390] on ngb-highlight "9810790777" at bounding box center [353, 387] width 97 height 19
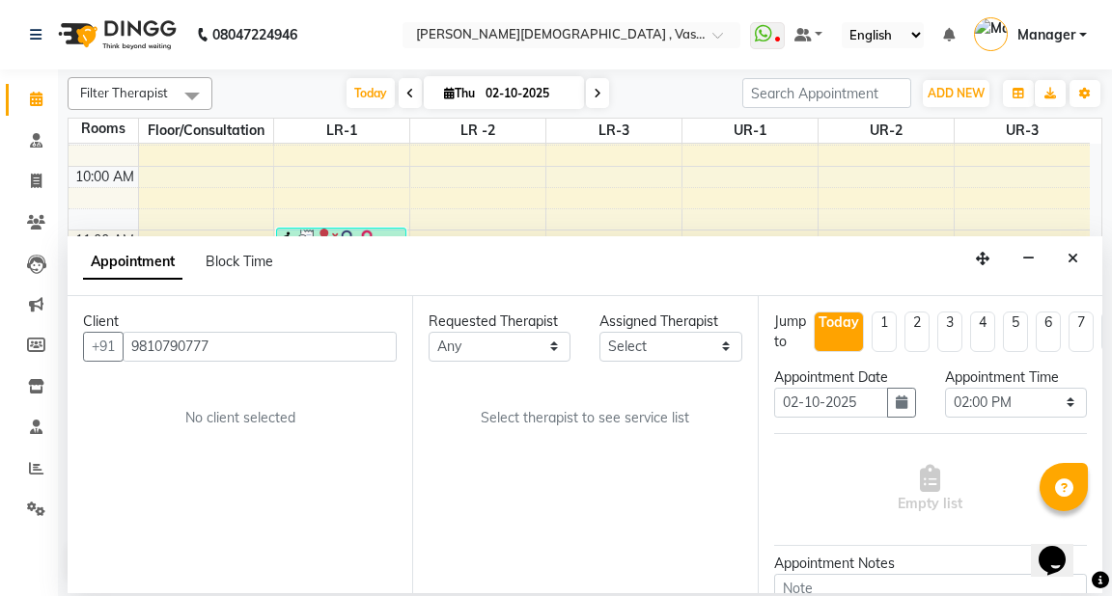
type input "9810790777"
click at [473, 351] on select "Any [PERSON_NAME] V [PERSON_NAME] [PERSON_NAME] A K [PERSON_NAME] N [PERSON_NAM…" at bounding box center [499, 347] width 142 height 30
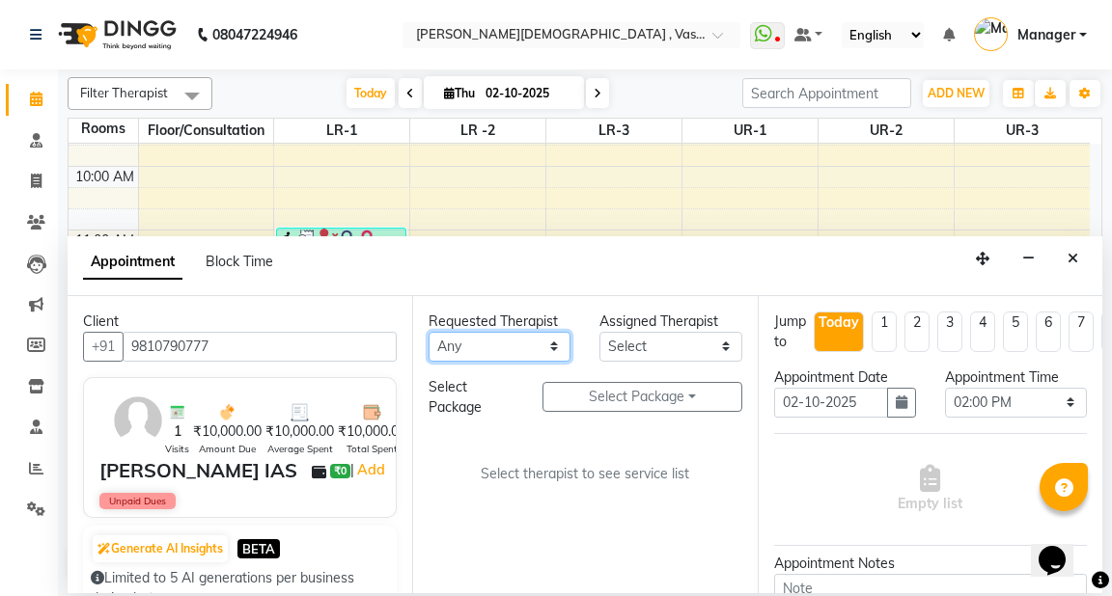
select select "50054"
click at [428, 332] on select "Any [PERSON_NAME] V [PERSON_NAME] [PERSON_NAME] A K [PERSON_NAME] N [PERSON_NAM…" at bounding box center [499, 347] width 142 height 30
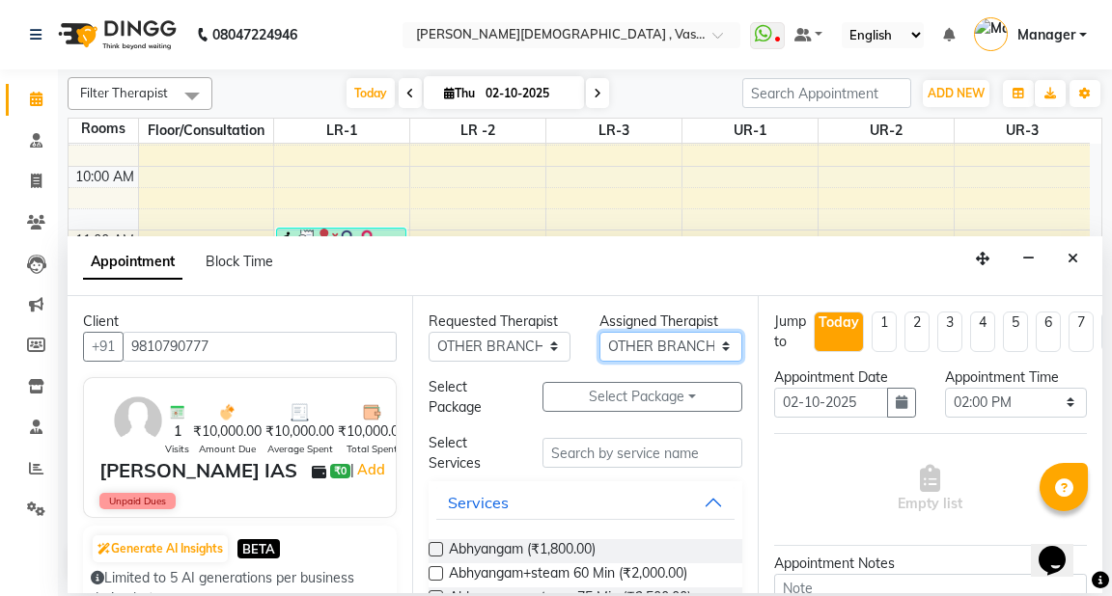
click at [635, 346] on select "Select [PERSON_NAME] V [PERSON_NAME] [PERSON_NAME] A K [PERSON_NAME] N [PERSON_…" at bounding box center [670, 347] width 142 height 30
select select "81006"
click at [599, 332] on select "Select [PERSON_NAME] V [PERSON_NAME] [PERSON_NAME] A K [PERSON_NAME] N [PERSON_…" at bounding box center [670, 347] width 142 height 30
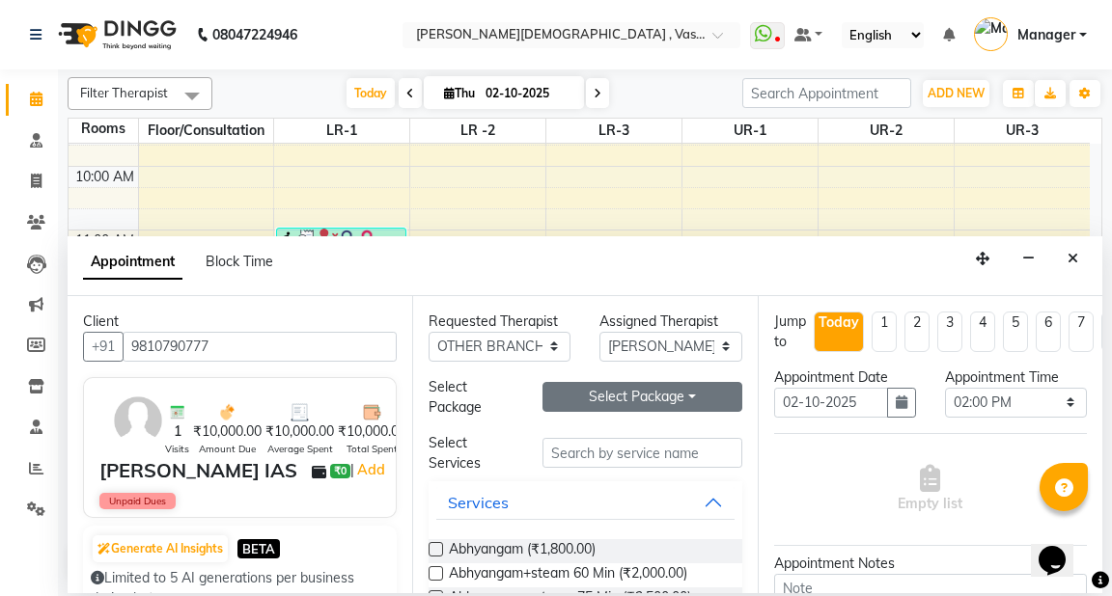
click at [645, 395] on button "Select Package Toggle Dropdown" at bounding box center [641, 397] width 199 height 30
click at [626, 436] on li "[PERSON_NAME]" at bounding box center [619, 436] width 153 height 28
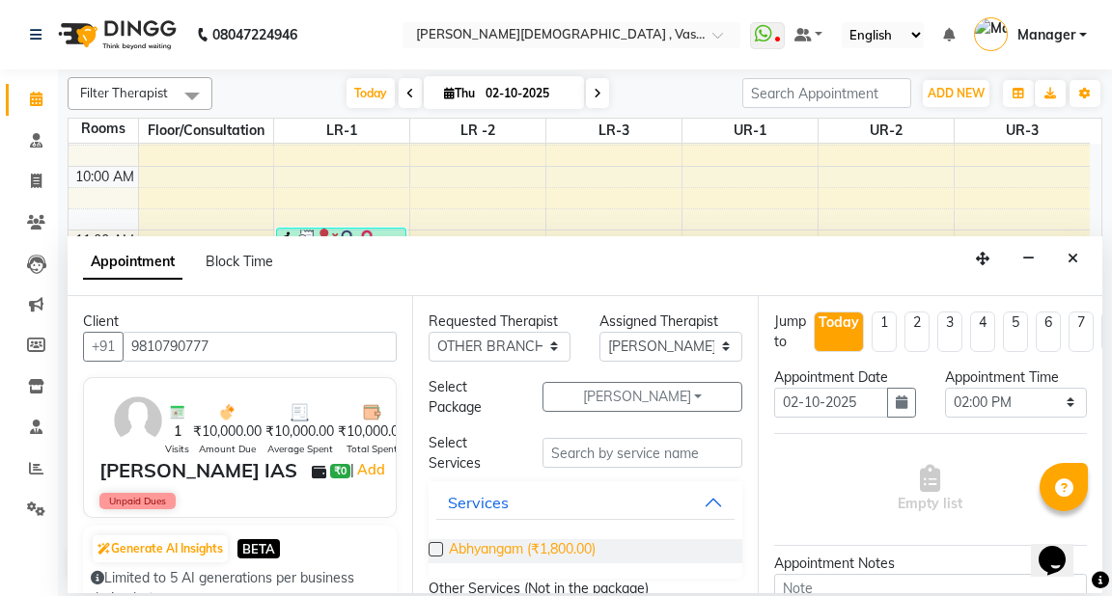
click at [510, 551] on span "Abhyangam (₹1,800.00)" at bounding box center [522, 551] width 147 height 24
checkbox input "true"
select select "4234"
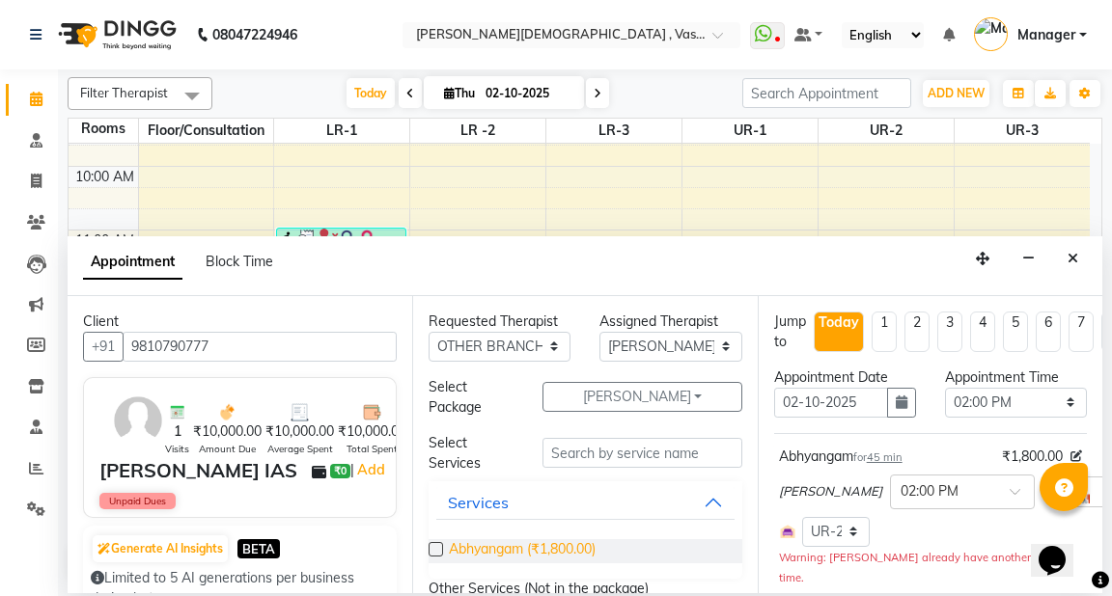
checkbox input "false"
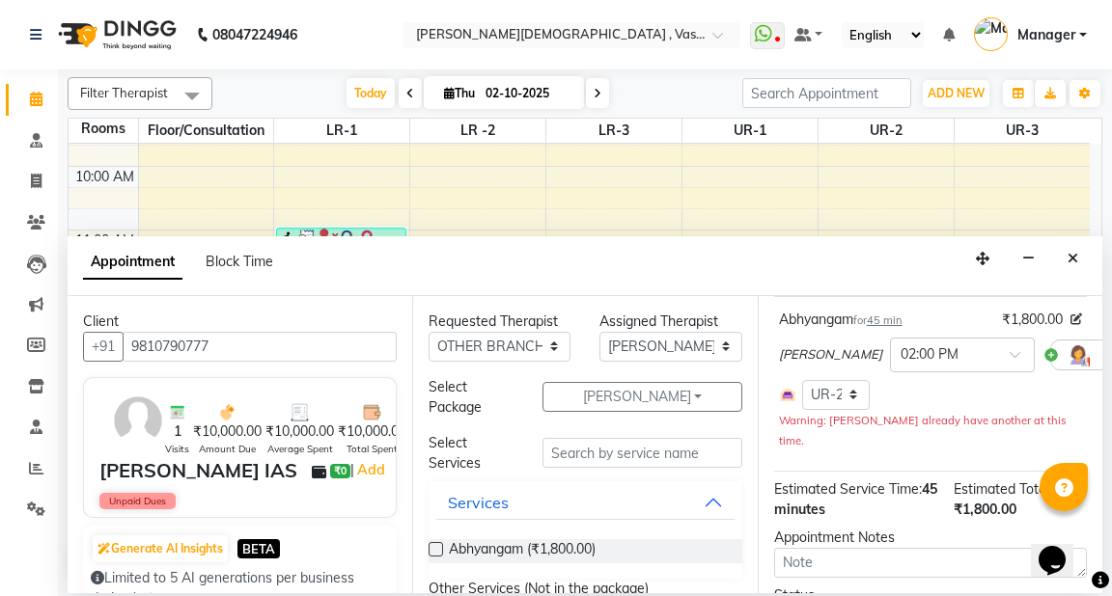
scroll to position [309, 0]
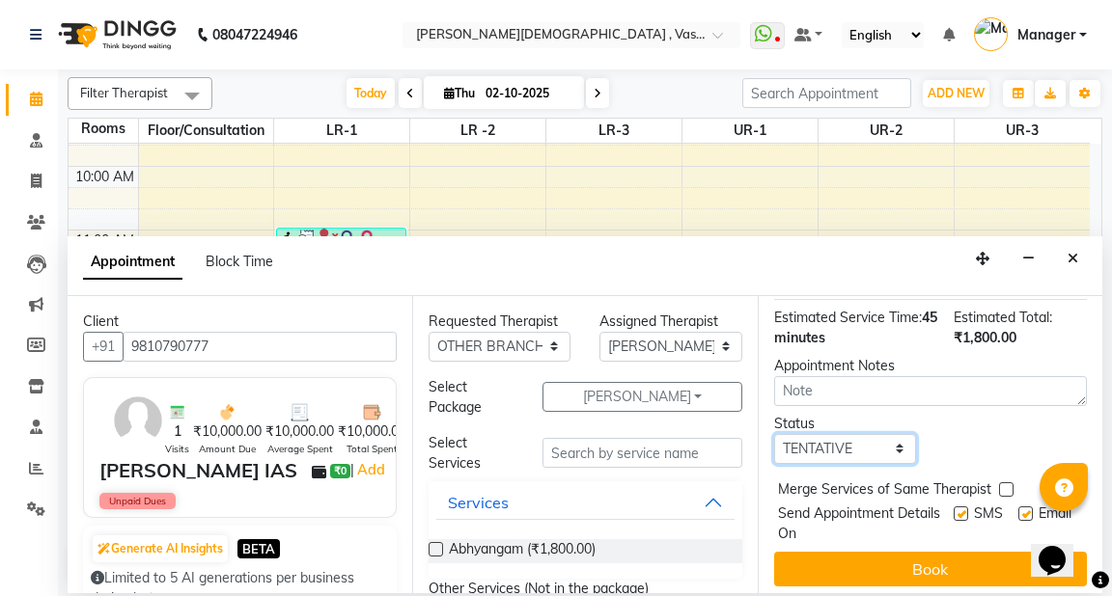
click at [824, 452] on select "Select TENTATIVE CONFIRM CHECK-IN UPCOMING" at bounding box center [845, 449] width 142 height 30
select select "check-in"
click at [774, 435] on select "Select TENTATIVE CONFIRM CHECK-IN UPCOMING" at bounding box center [845, 449] width 142 height 30
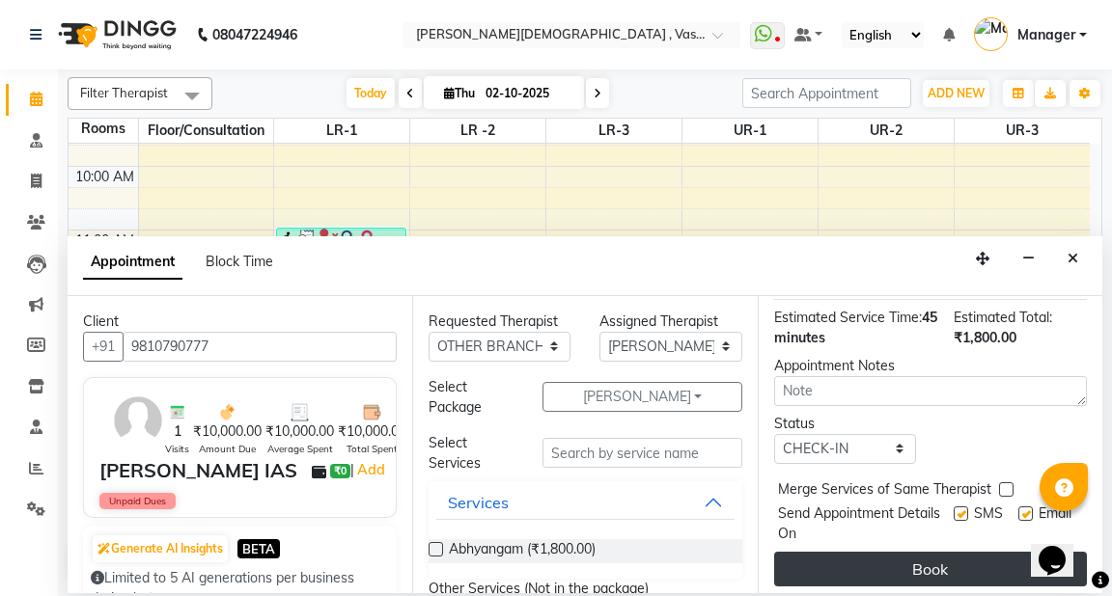
click at [841, 567] on button "Book" at bounding box center [930, 569] width 313 height 35
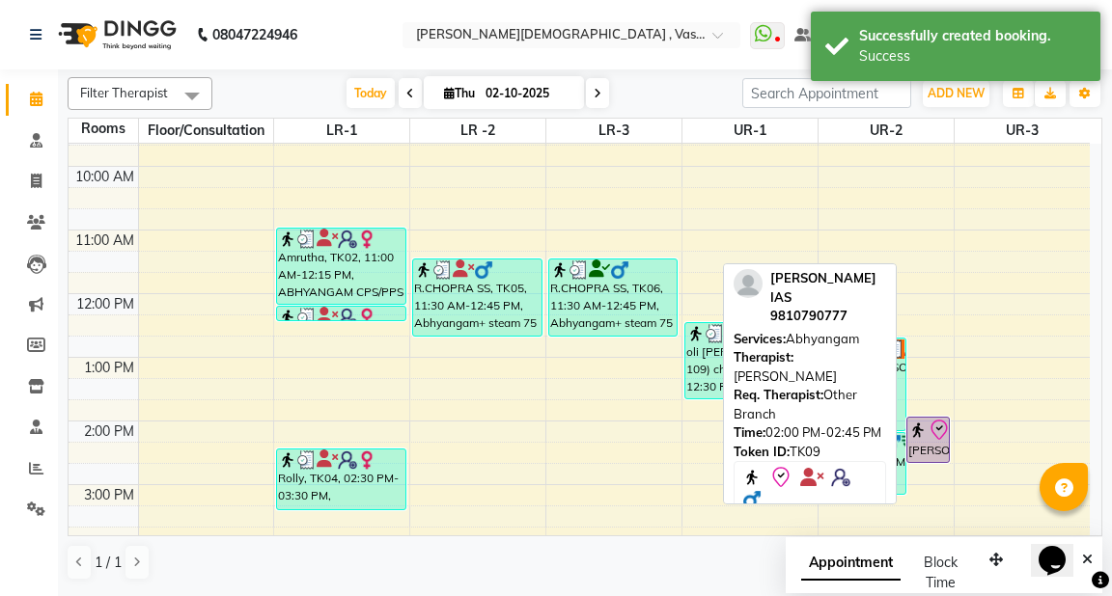
click at [930, 442] on div "[PERSON_NAME] IAS, TK09, 02:00 PM-02:45 PM, [GEOGRAPHIC_DATA]" at bounding box center [927, 440] width 41 height 44
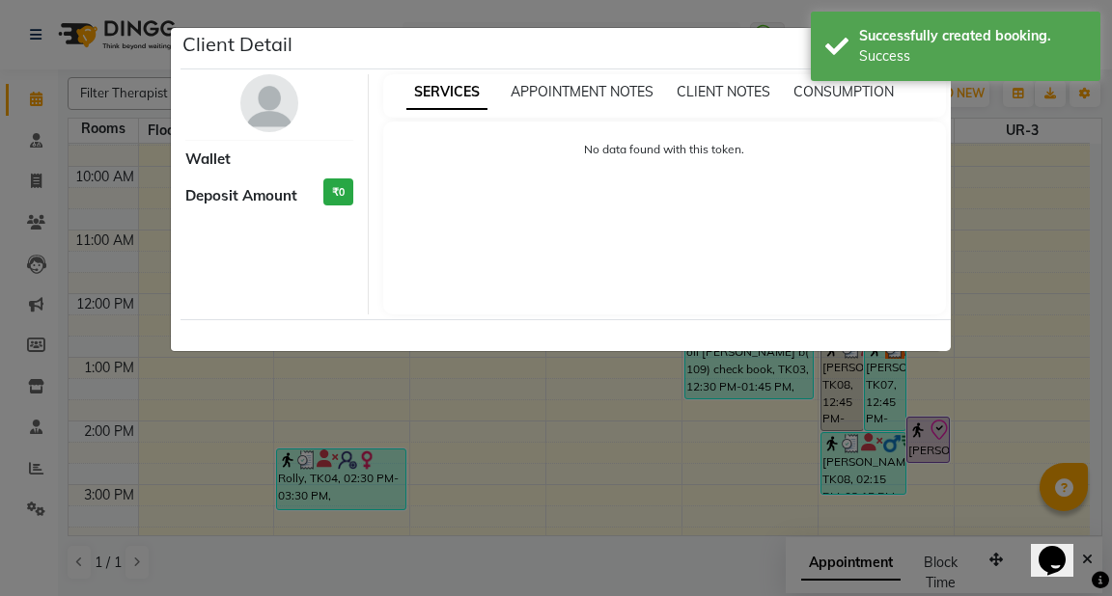
select select "8"
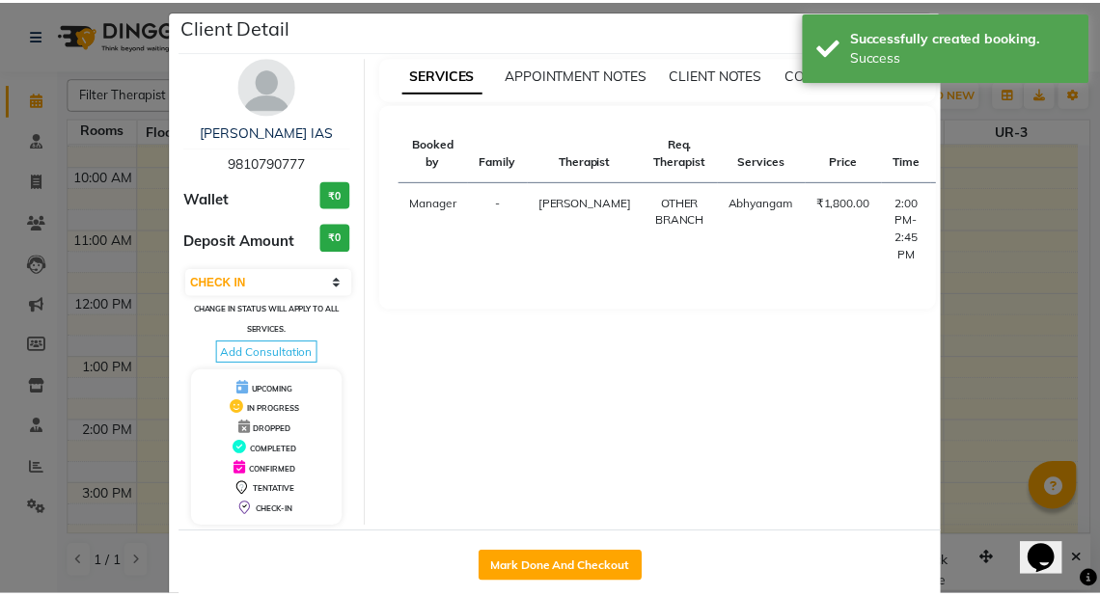
scroll to position [49, 0]
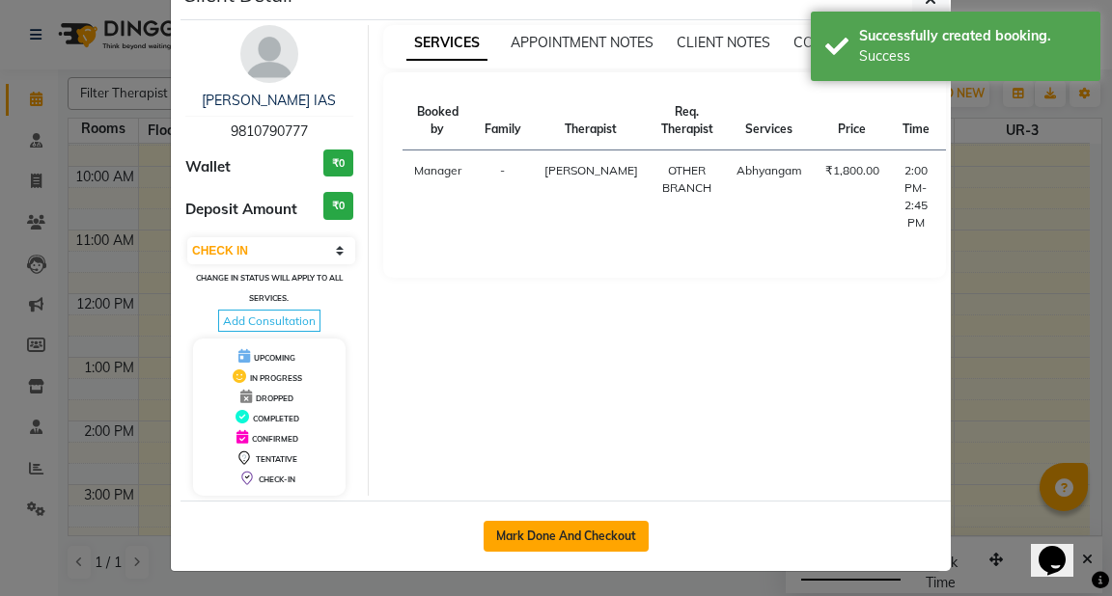
click at [574, 533] on button "Mark Done And Checkout" at bounding box center [565, 536] width 165 height 31
select select "5571"
select select "service"
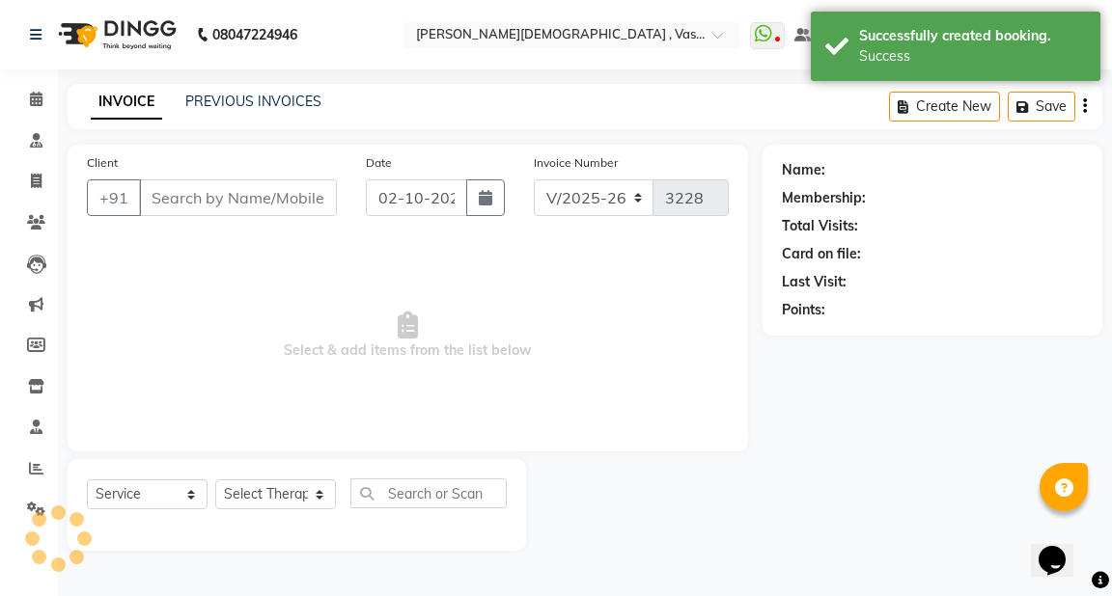
type input "9810790777"
select select "81006"
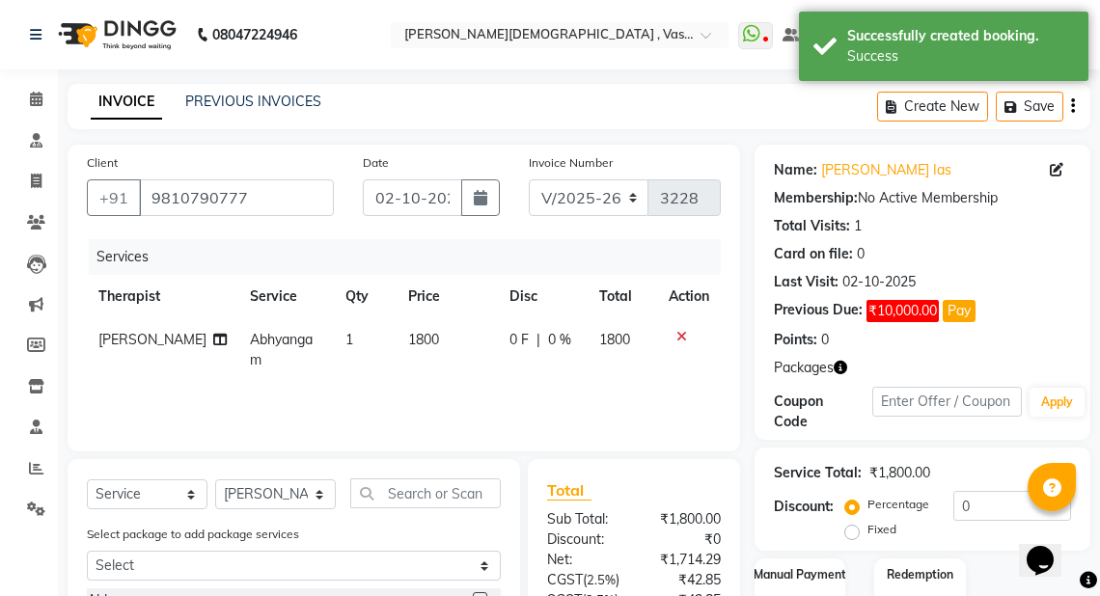
click at [336, 341] on td "1" at bounding box center [365, 350] width 63 height 64
select select "81006"
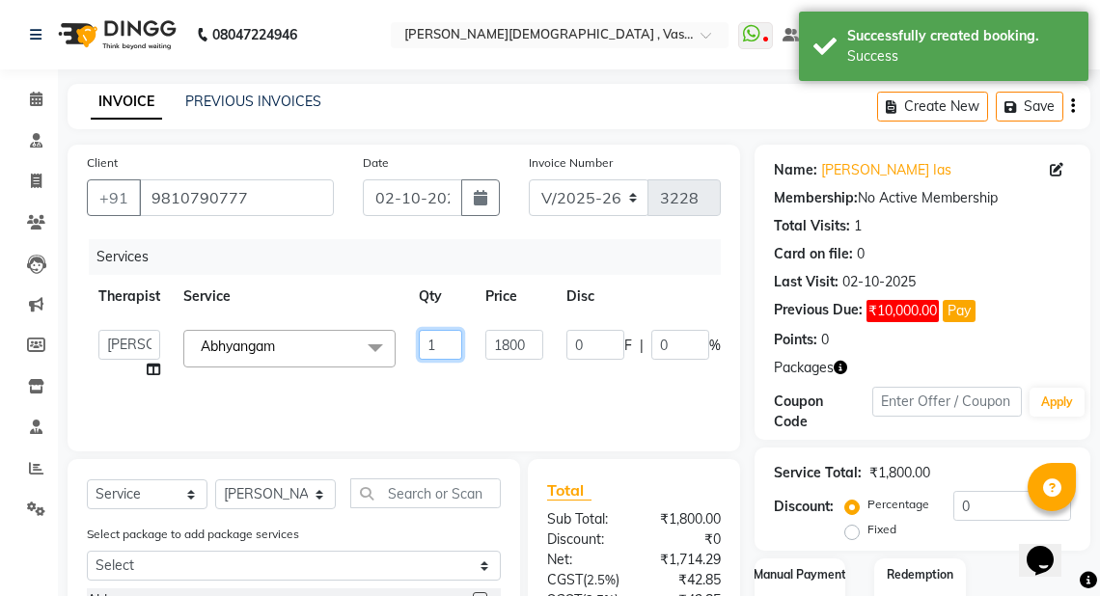
click at [447, 351] on input "1" at bounding box center [440, 345] width 43 height 30
type input "5"
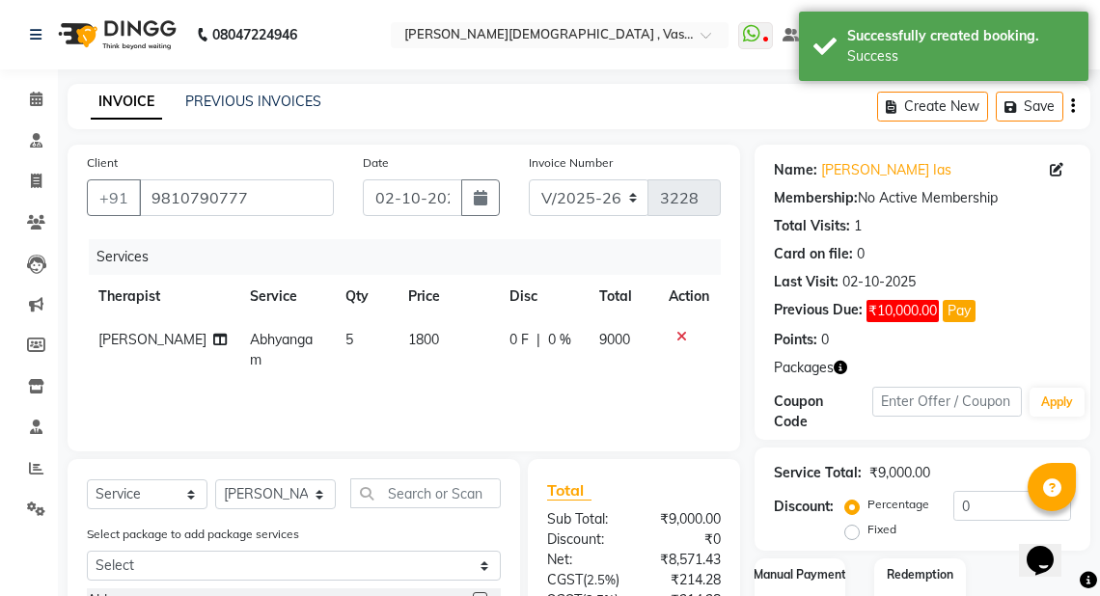
click at [531, 378] on tr "[PERSON_NAME] 5 1800 0 F | 0 % 9000" at bounding box center [404, 350] width 634 height 64
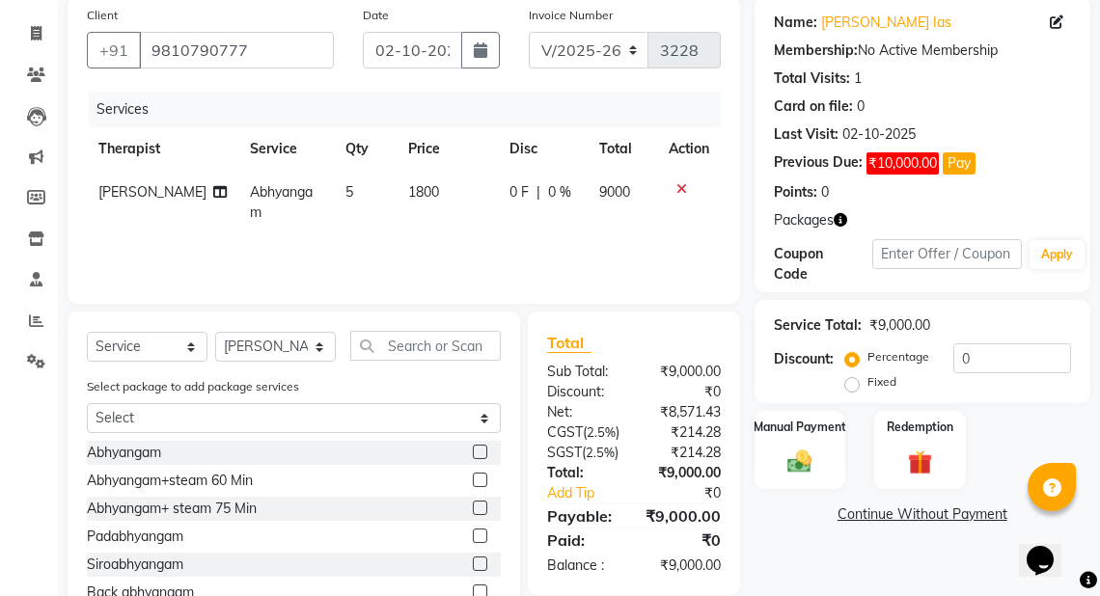
scroll to position [154, 0]
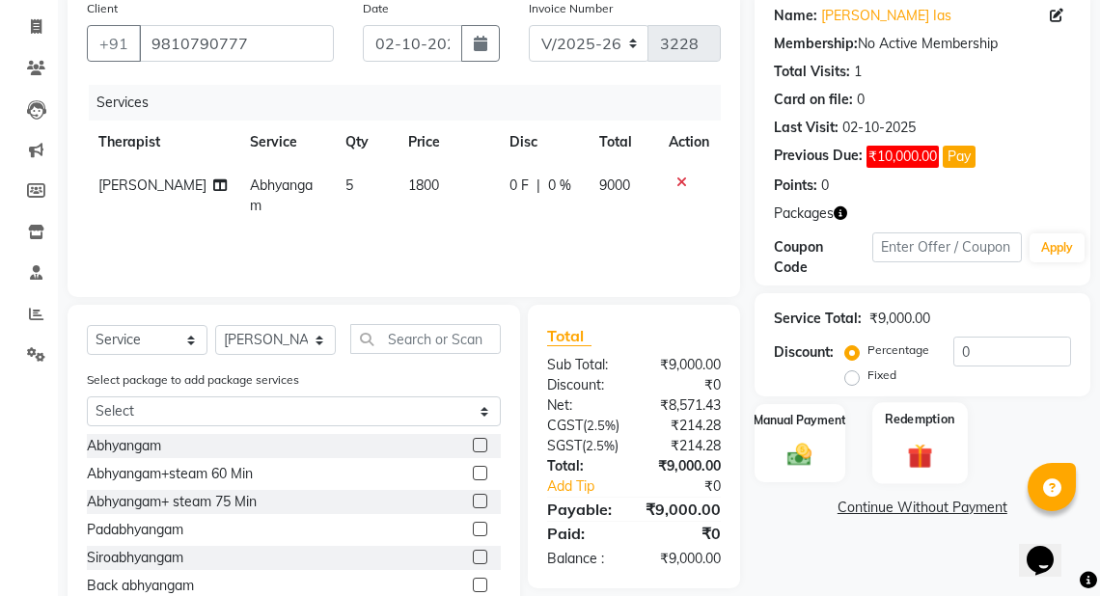
click at [916, 455] on img at bounding box center [919, 456] width 41 height 32
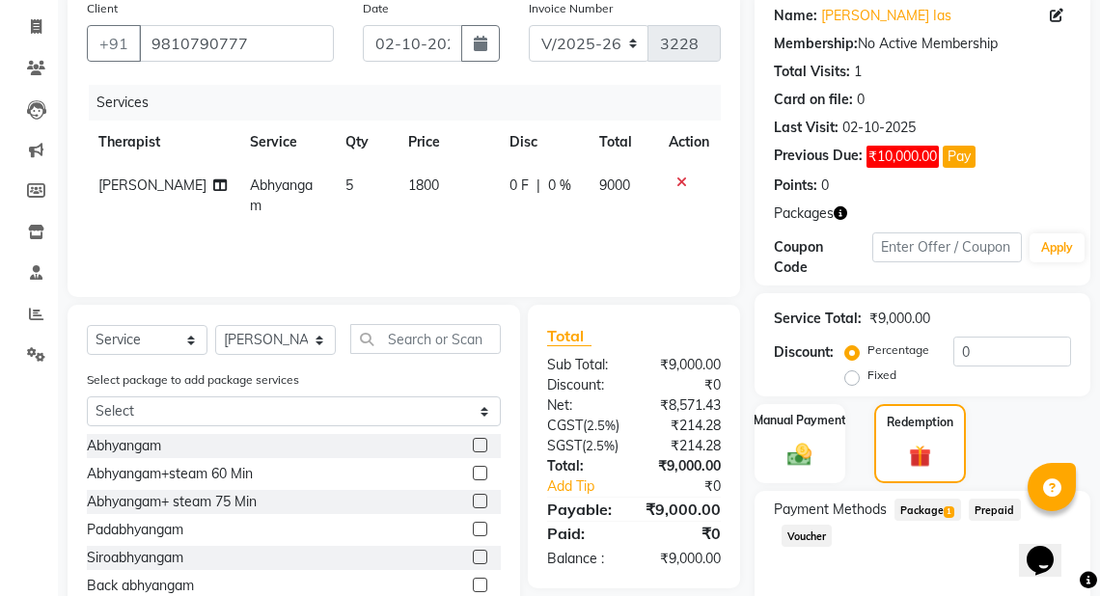
click at [935, 507] on span "Package 1" at bounding box center [928, 510] width 67 height 22
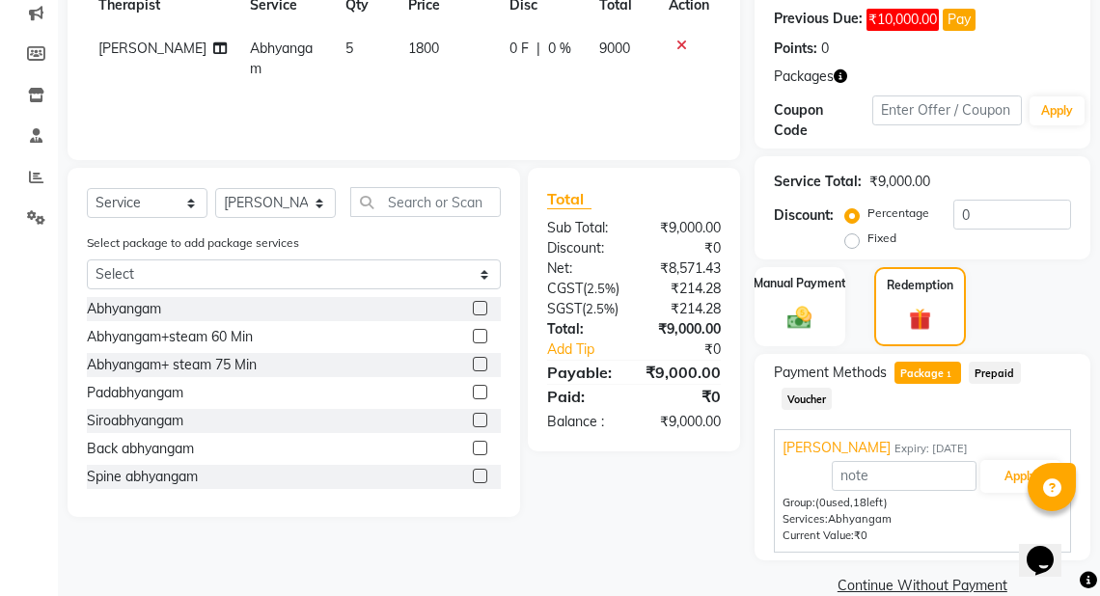
scroll to position [324, 0]
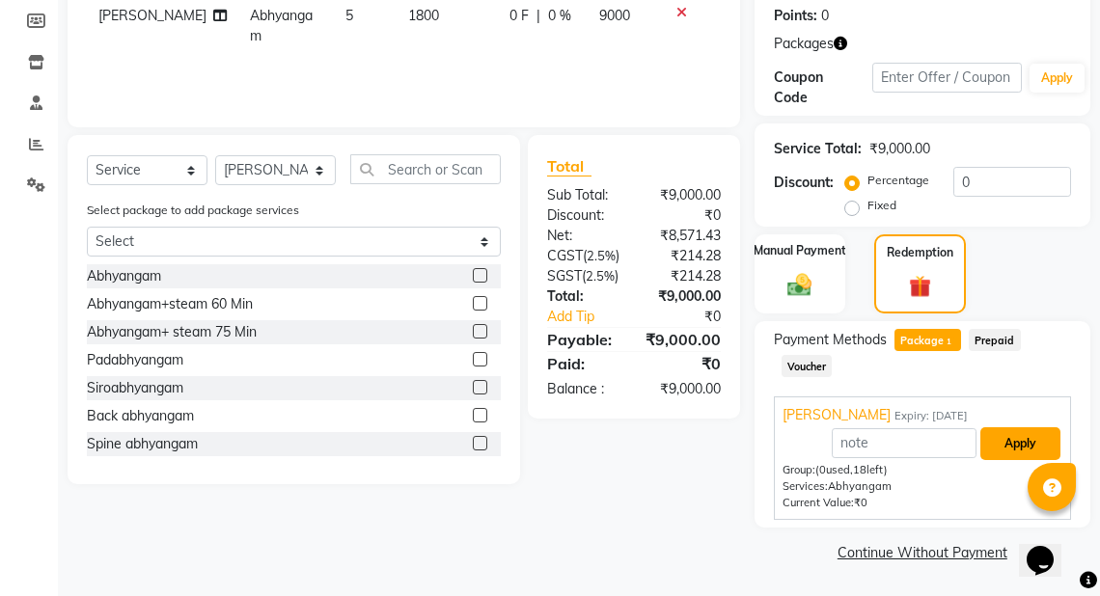
click at [1043, 448] on button "Apply" at bounding box center [1020, 444] width 80 height 33
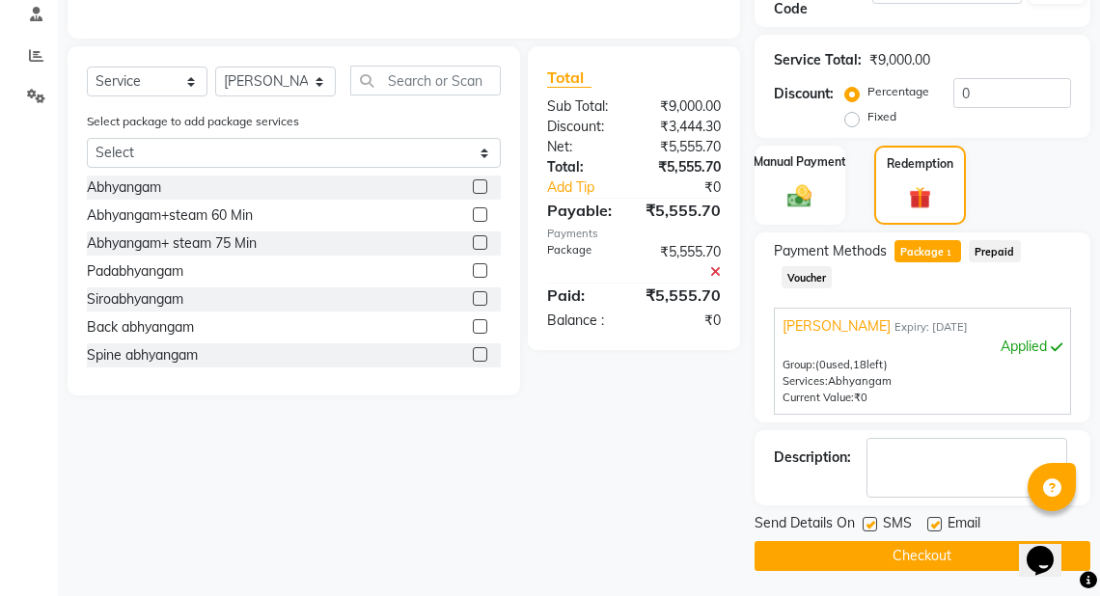
scroll to position [416, 0]
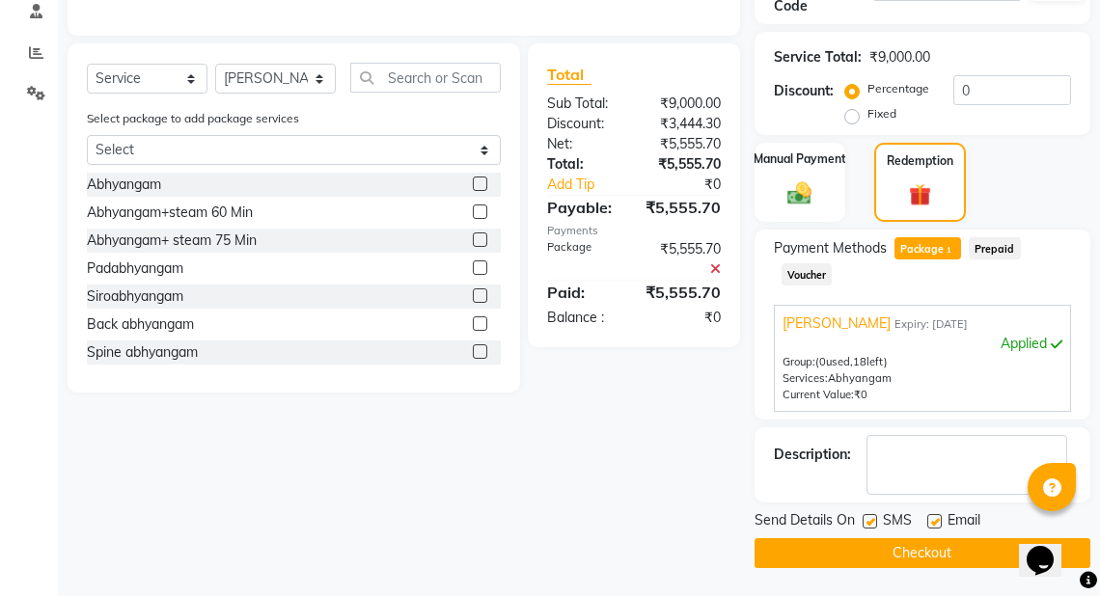
click at [923, 552] on button "Checkout" at bounding box center [923, 553] width 336 height 30
